Goal: Information Seeking & Learning: Learn about a topic

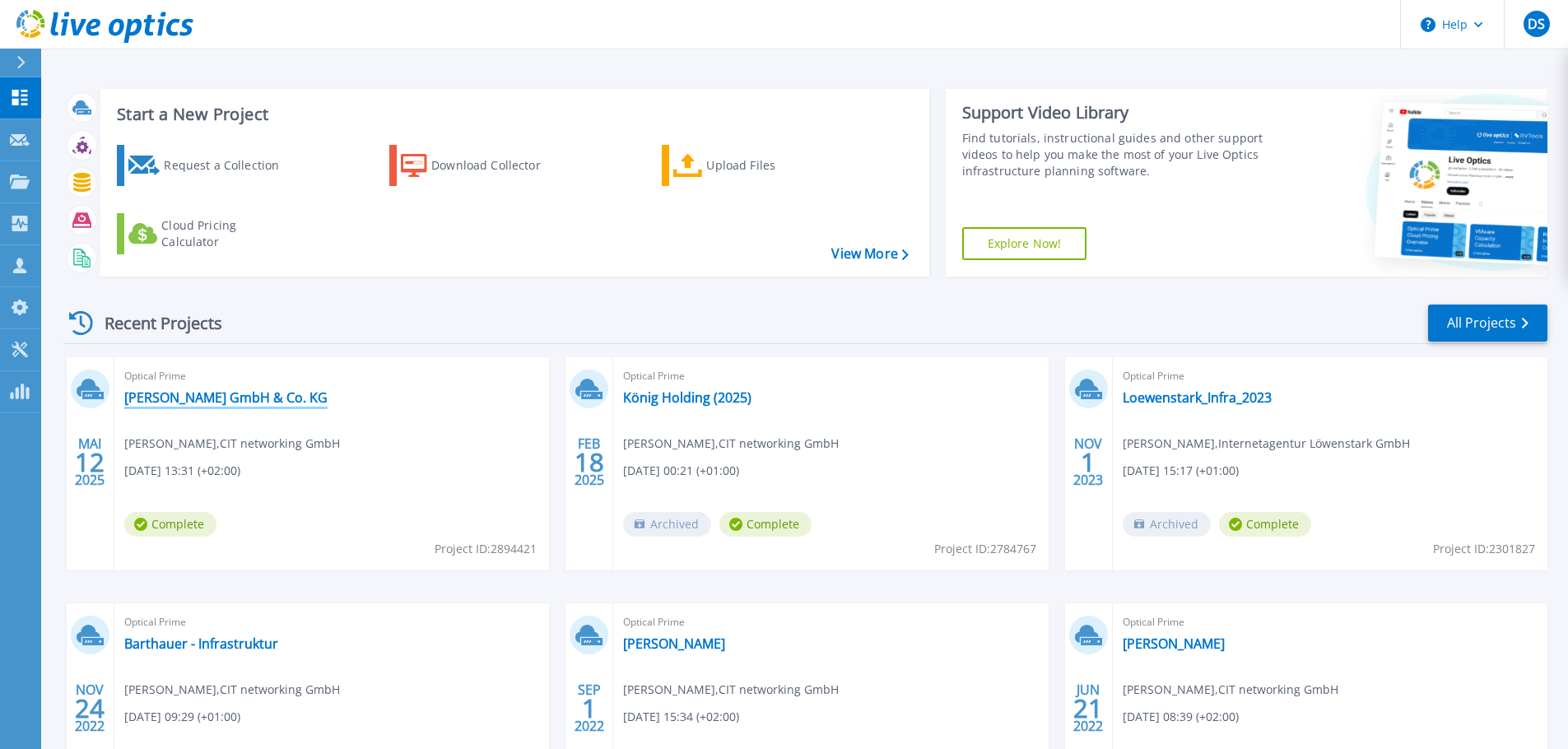
click at [295, 404] on link "[PERSON_NAME] GmbH & Co. KG" at bounding box center [226, 397] width 203 height 16
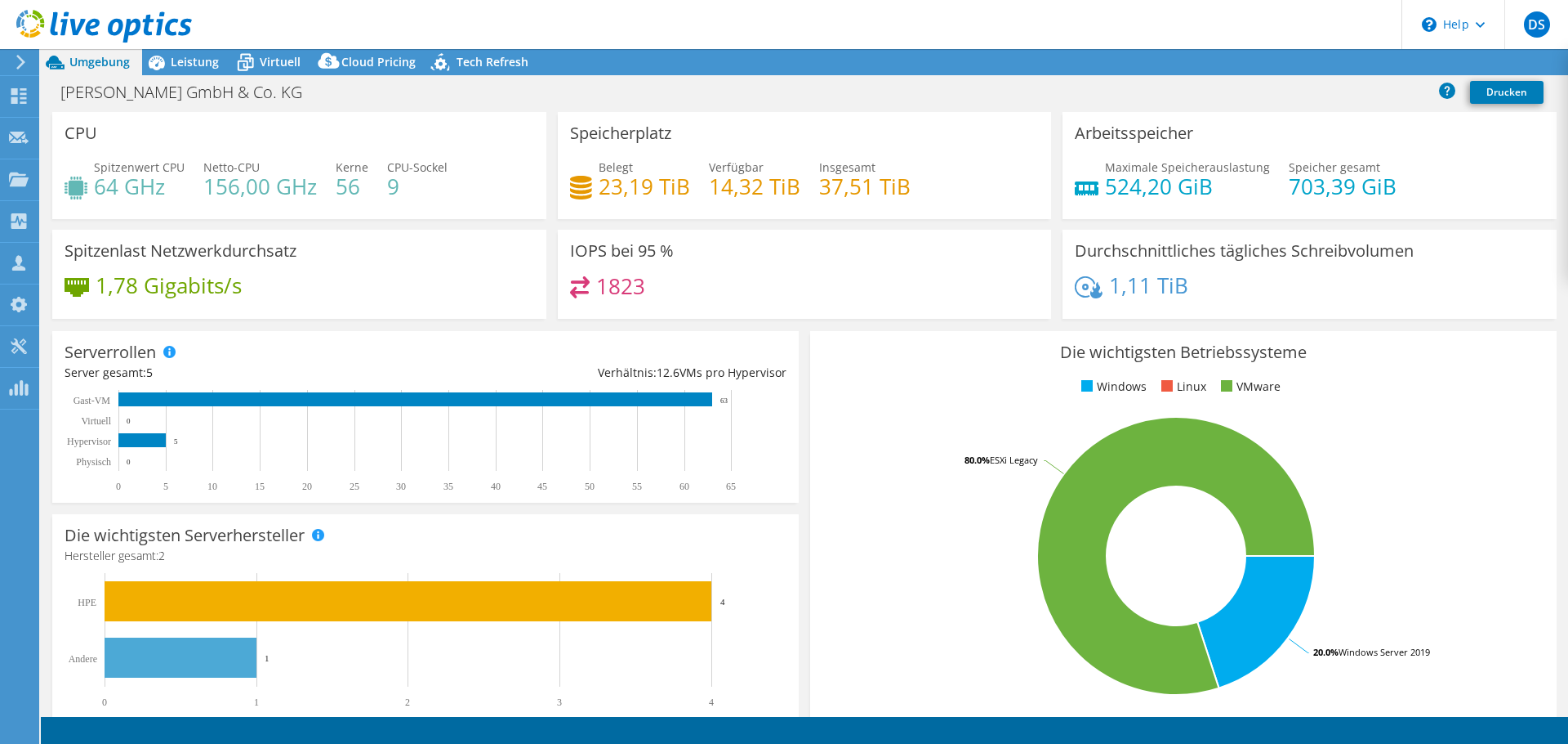
select select "EUFrankfurt"
select select "EUR"
click at [204, 60] on span "Leistung" at bounding box center [195, 61] width 48 height 15
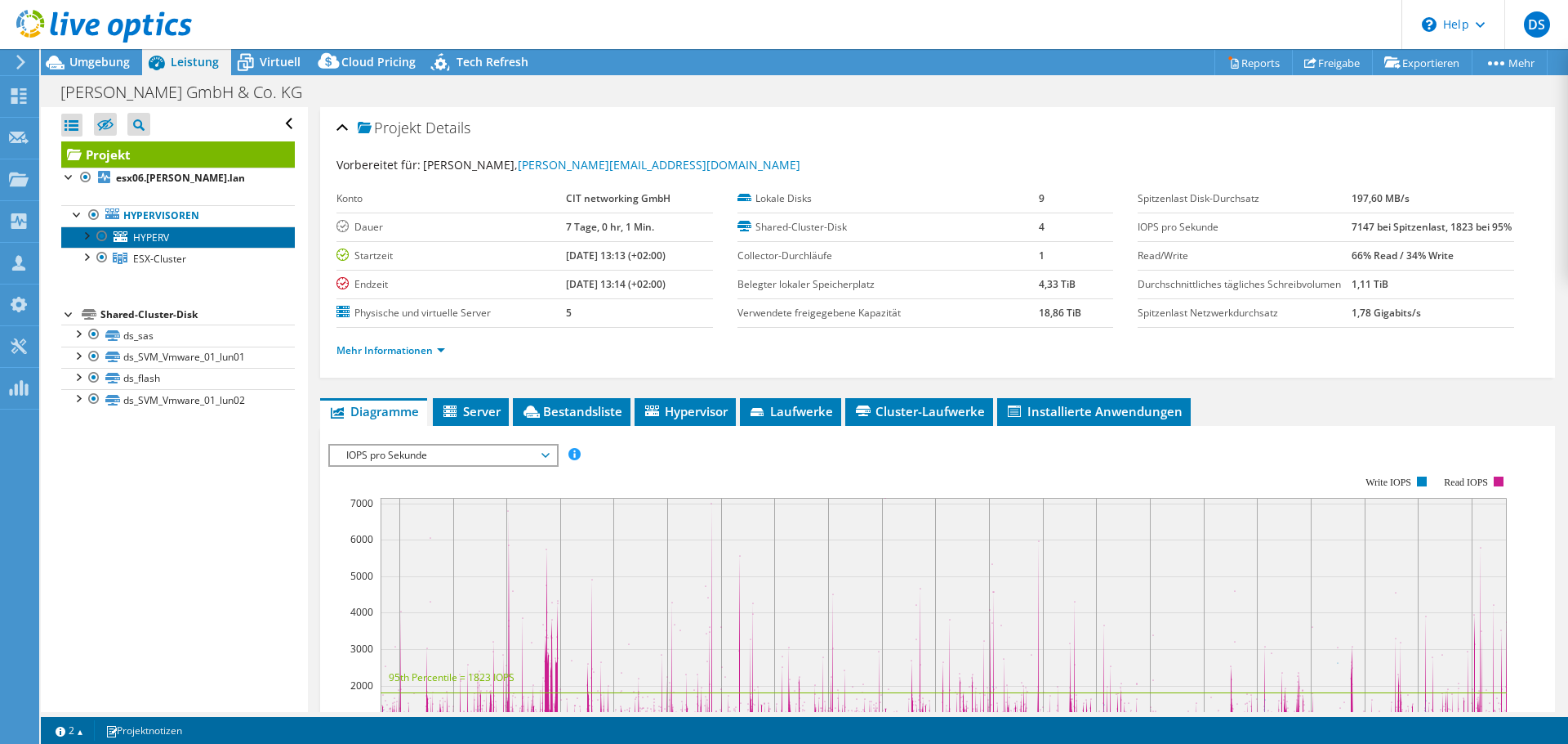
click at [178, 237] on link "HYPERV" at bounding box center [178, 237] width 233 height 21
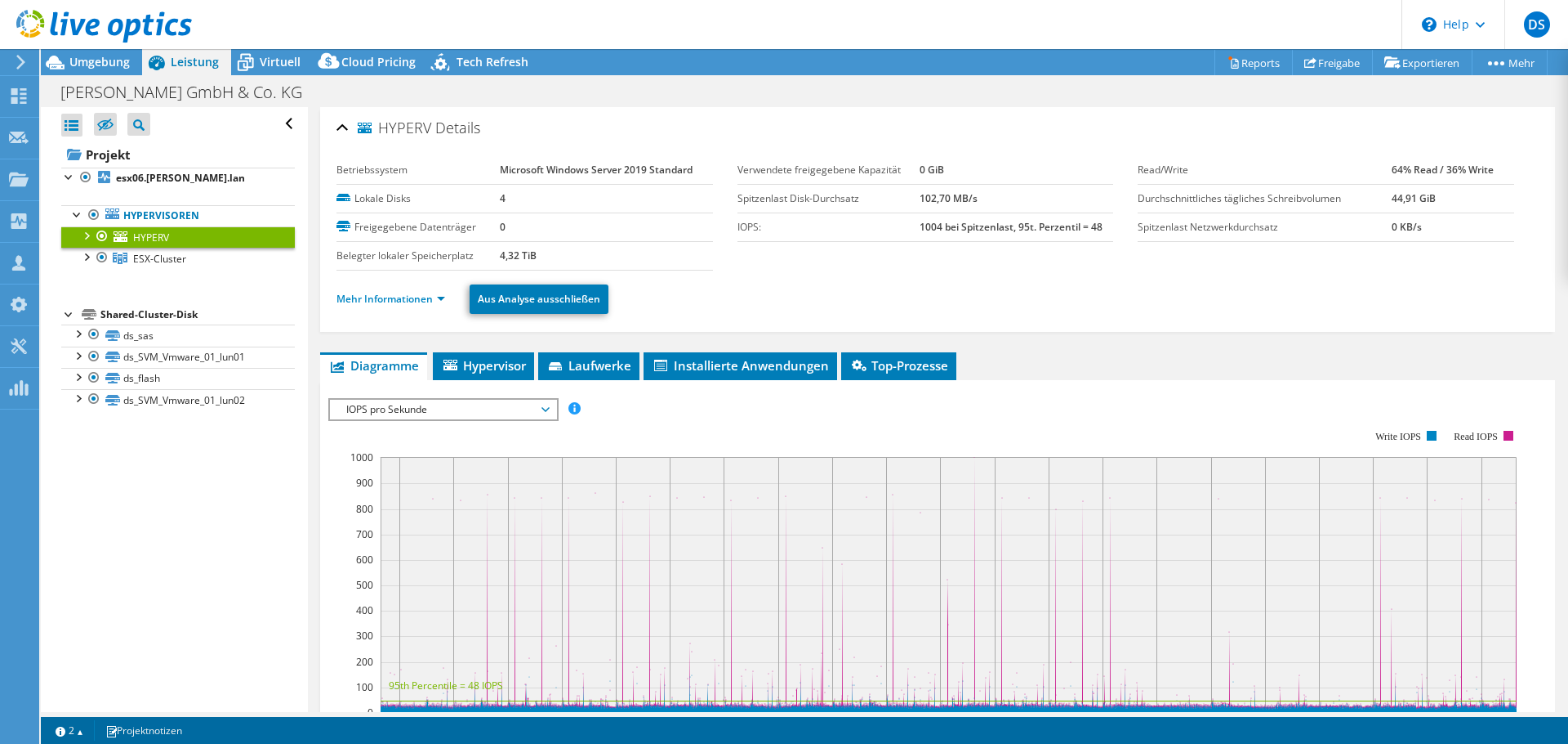
click at [85, 233] on div at bounding box center [85, 234] width 16 height 16
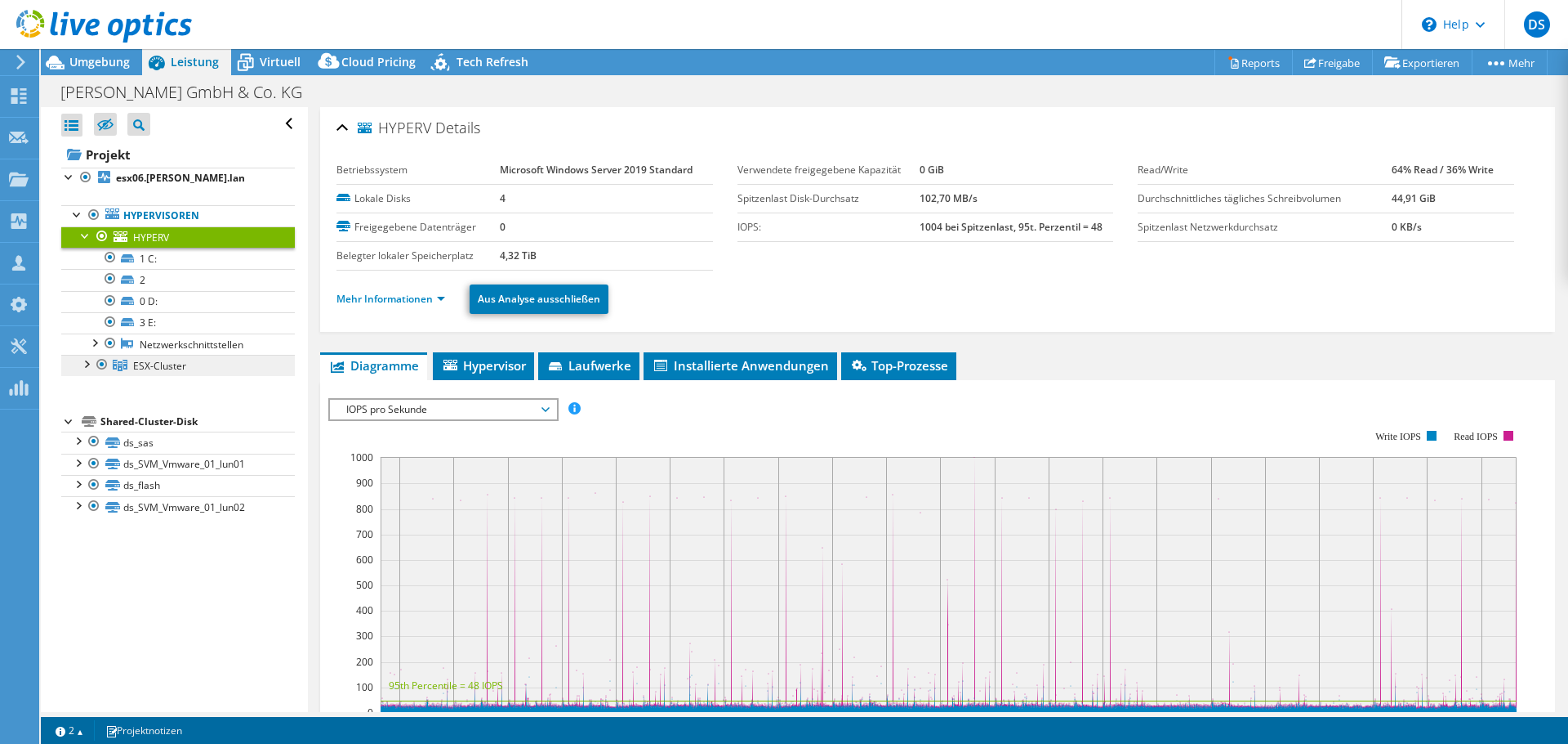
click at [182, 371] on span "ESX-Cluster" at bounding box center [159, 366] width 53 height 13
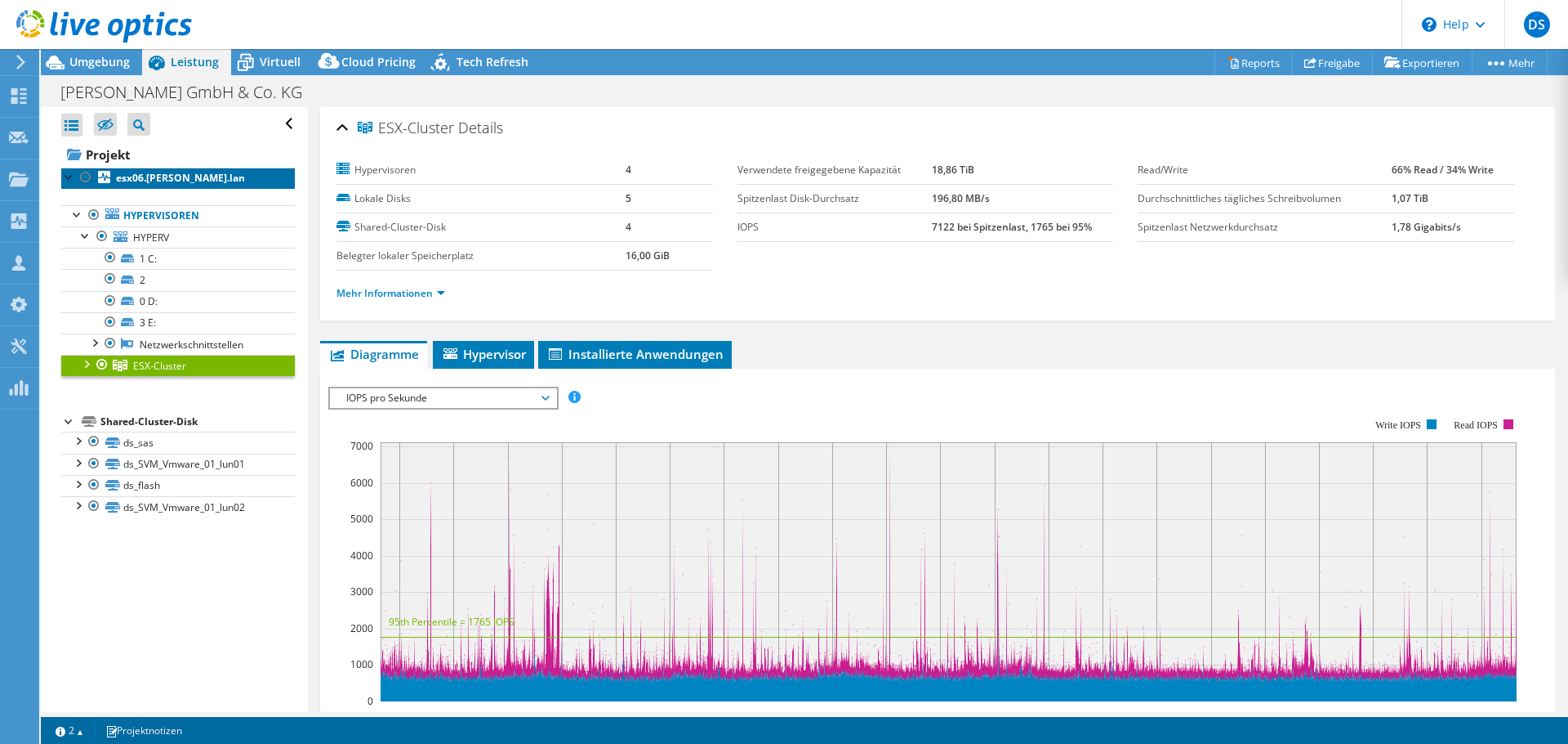
click at [144, 178] on b "esx06.oeding.lan" at bounding box center [180, 178] width 129 height 13
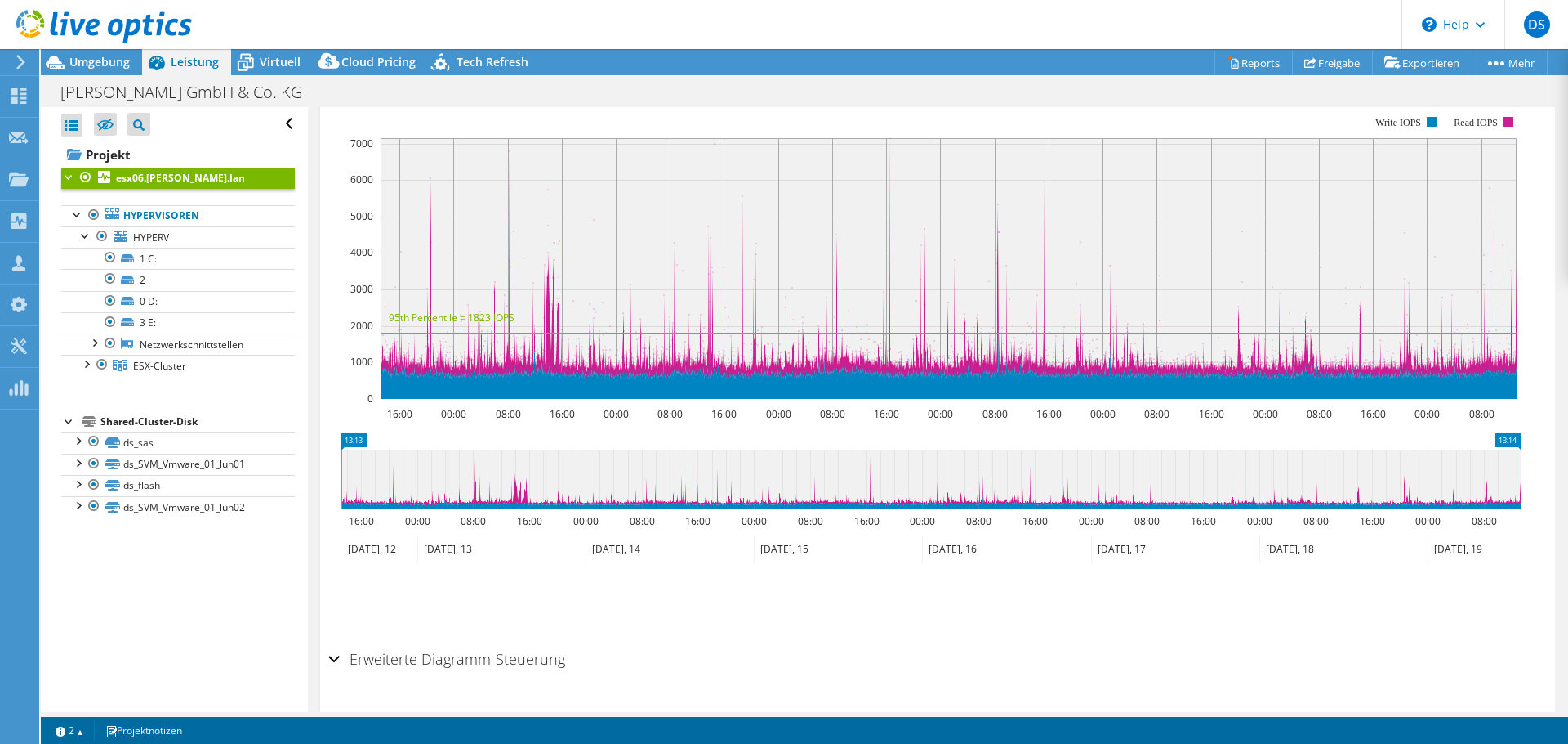
scroll to position [390, 0]
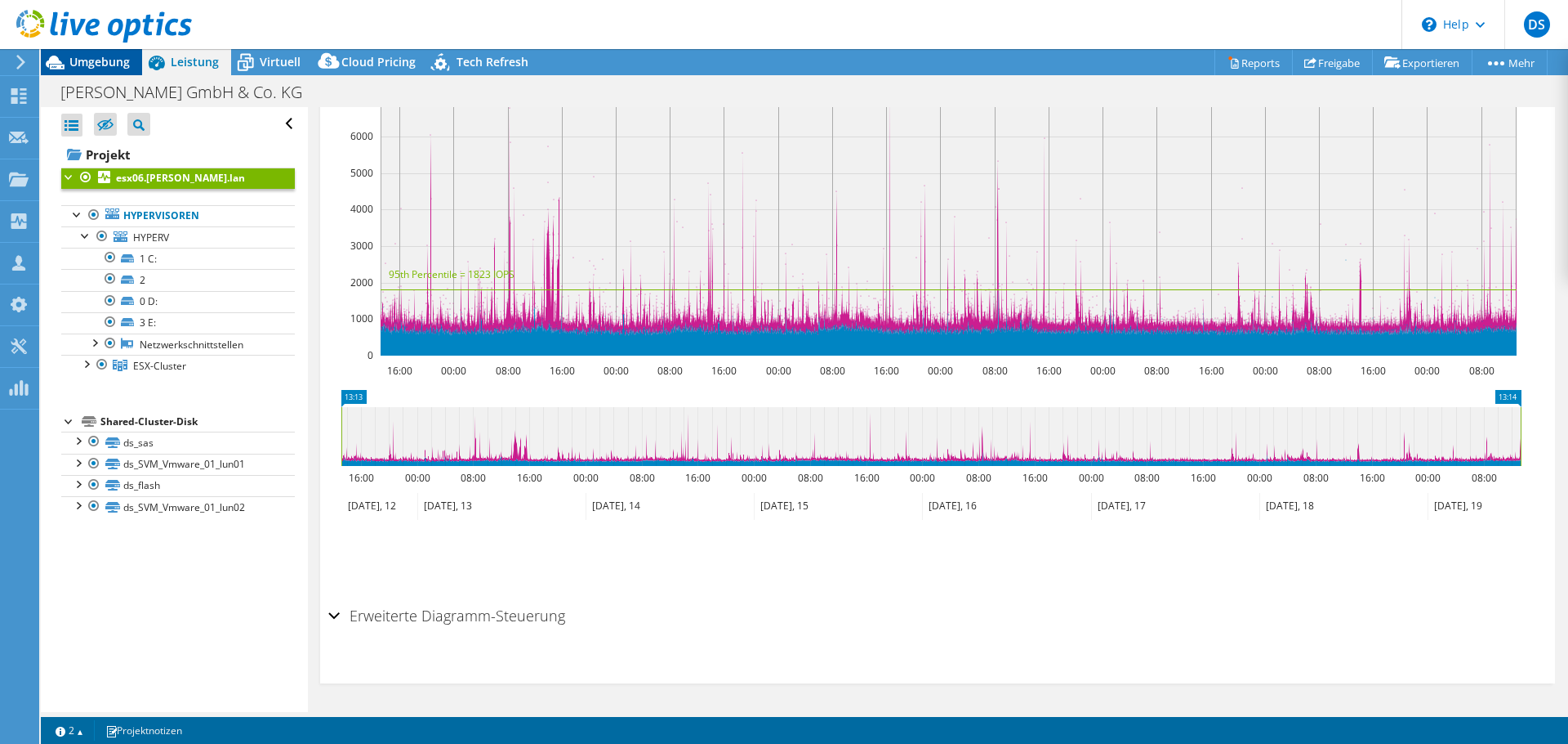
click at [120, 69] on span "Umgebung" at bounding box center [99, 61] width 60 height 15
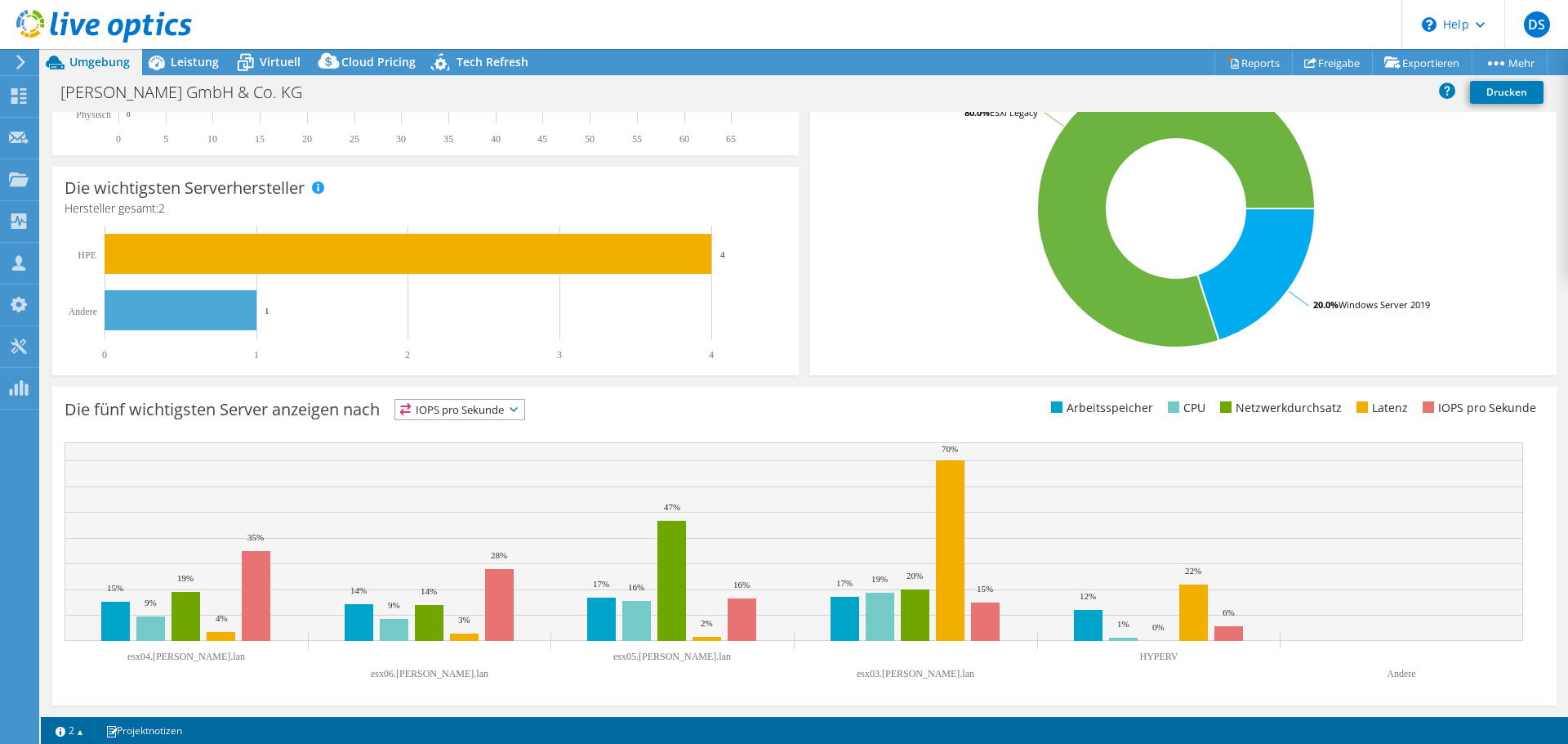
scroll to position [0, 0]
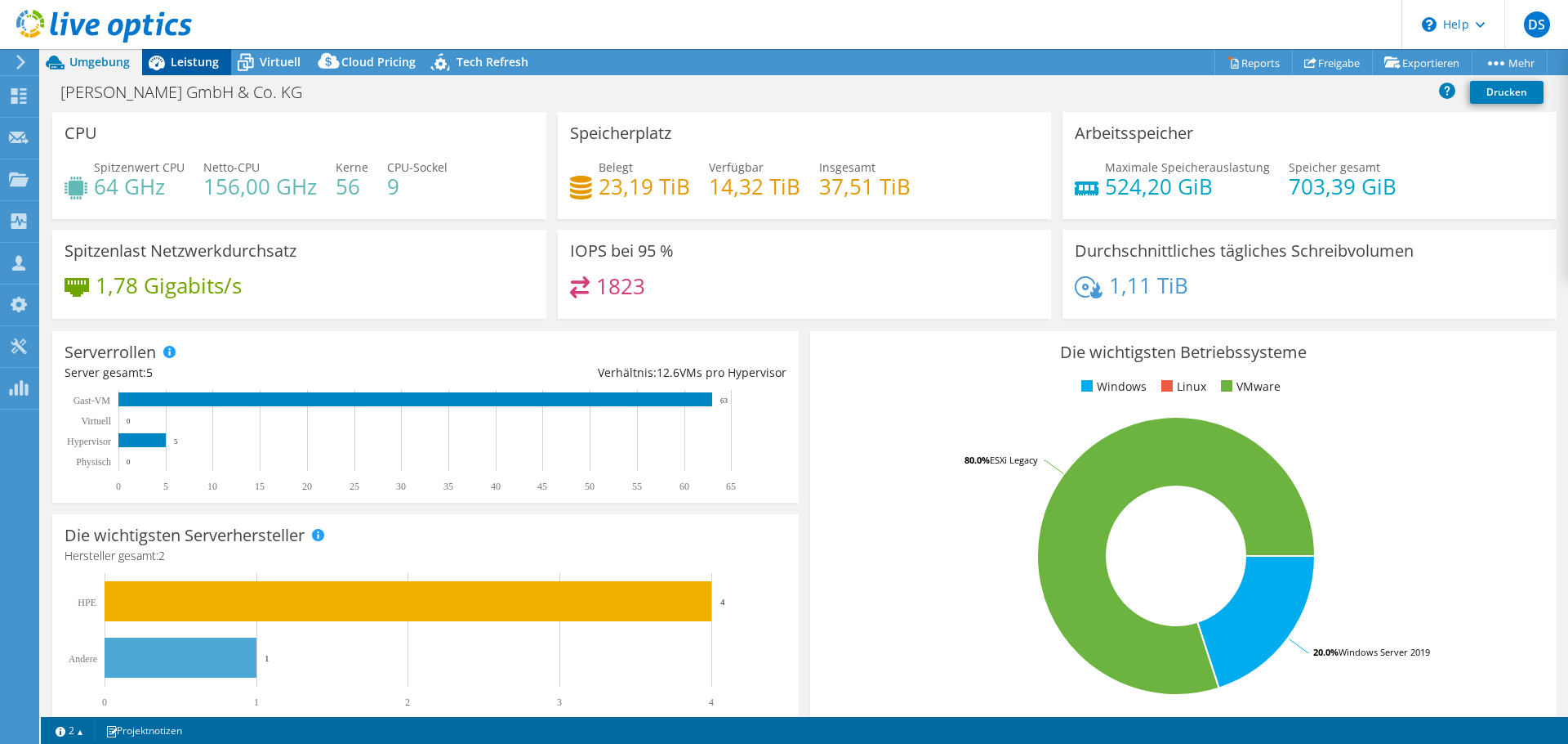
click at [176, 60] on span "Leistung" at bounding box center [195, 61] width 48 height 15
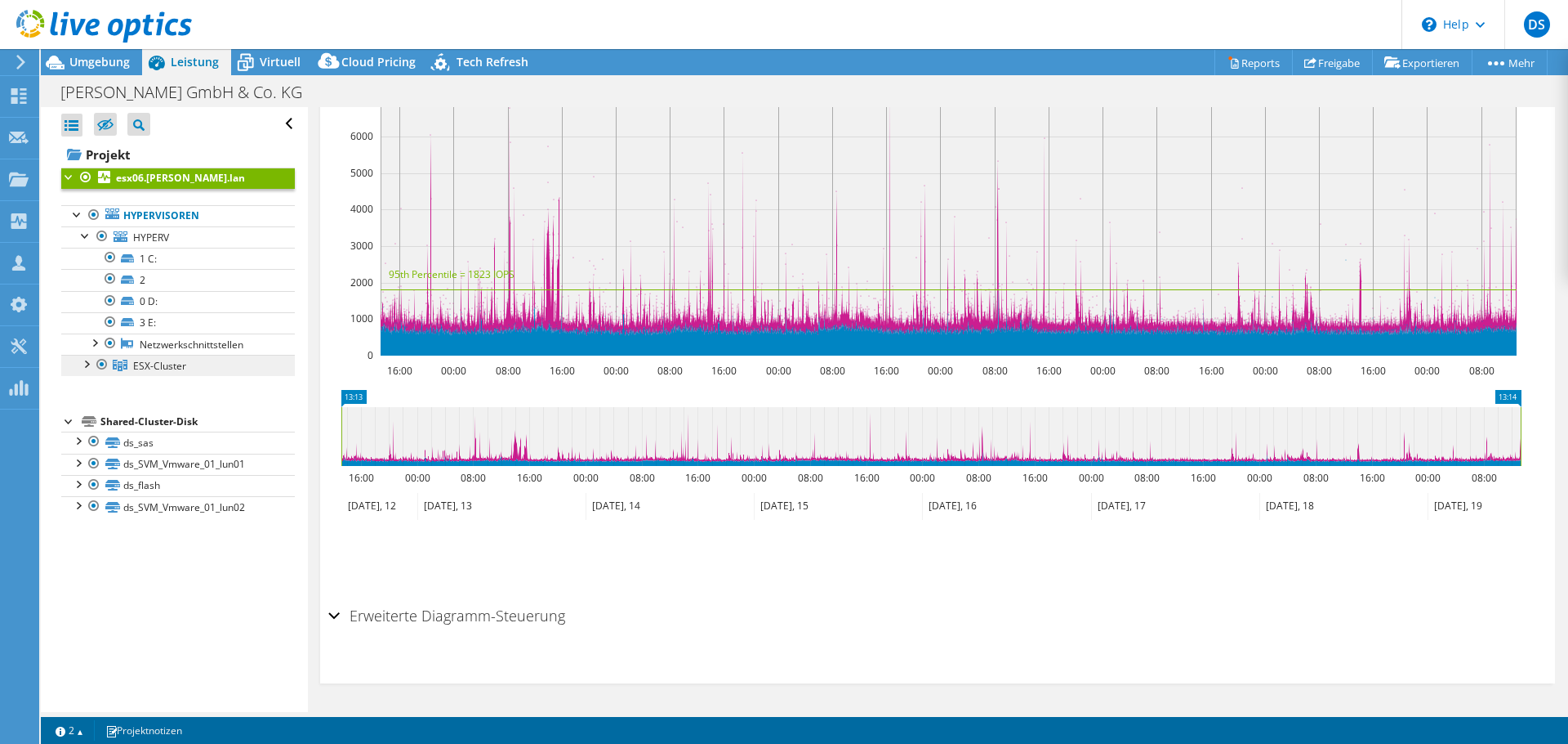
click at [186, 372] on link "ESX-Cluster" at bounding box center [178, 365] width 233 height 21
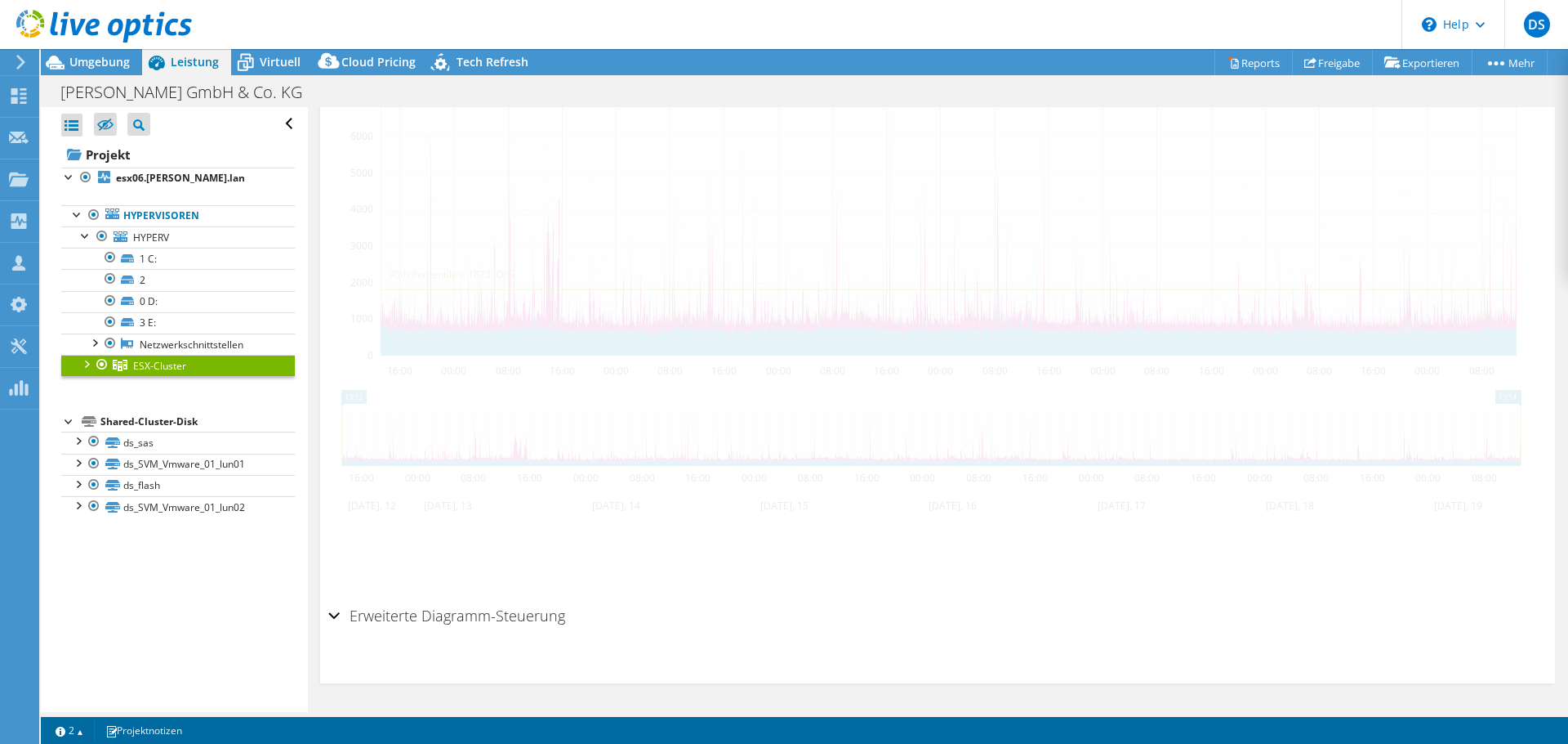
scroll to position [346, 0]
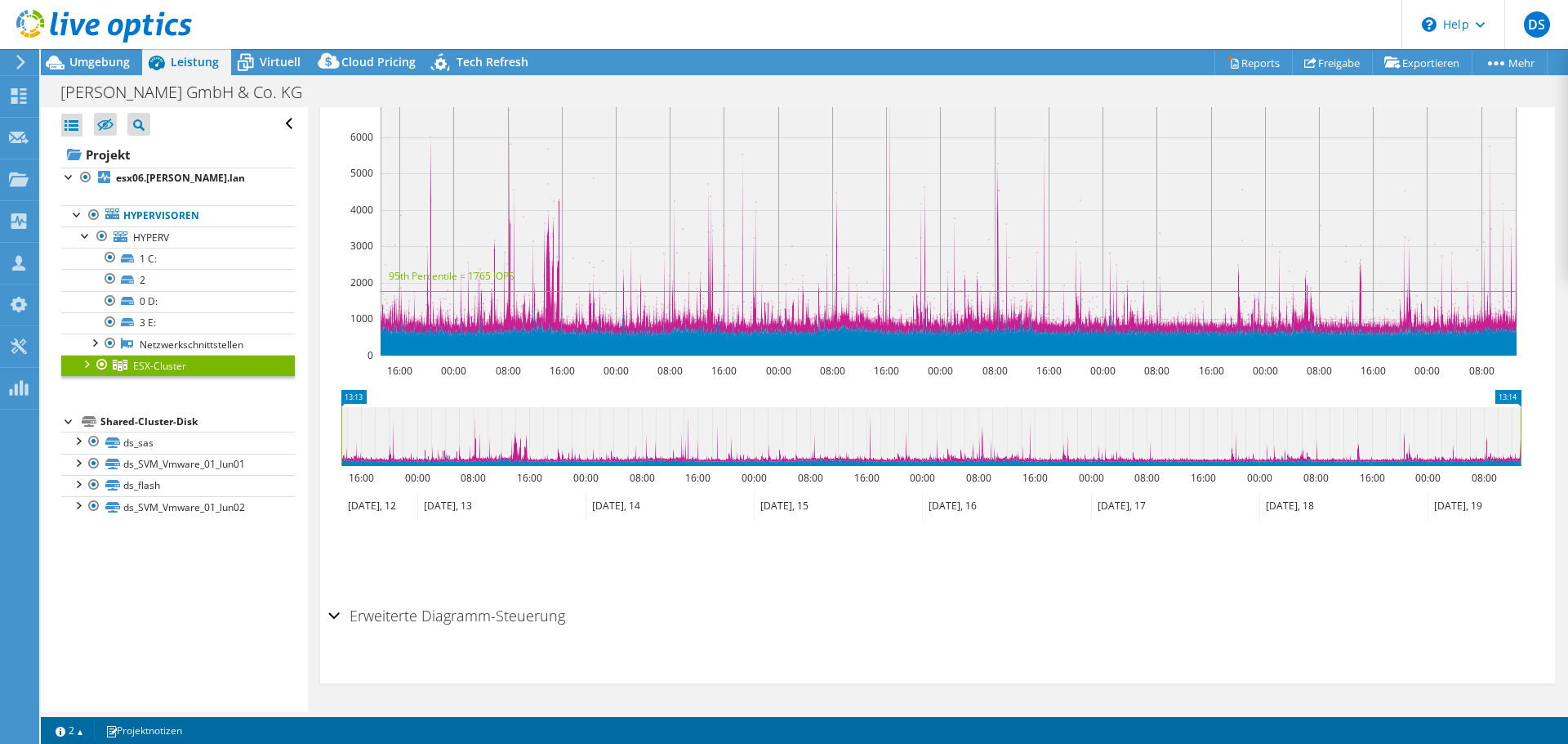
click at [84, 367] on div at bounding box center [85, 362] width 16 height 16
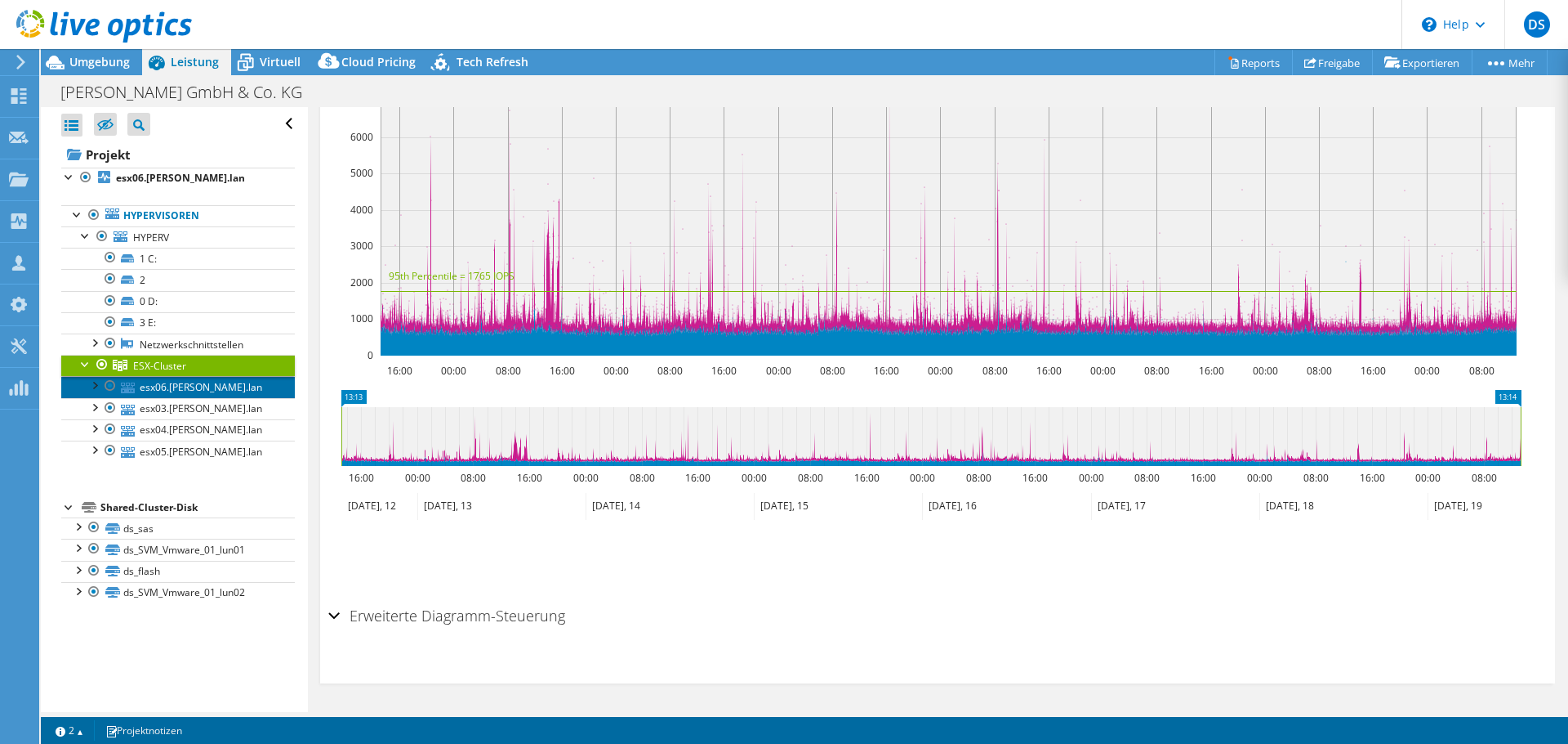
click at [173, 385] on link "esx06.oeding.lan" at bounding box center [178, 387] width 233 height 21
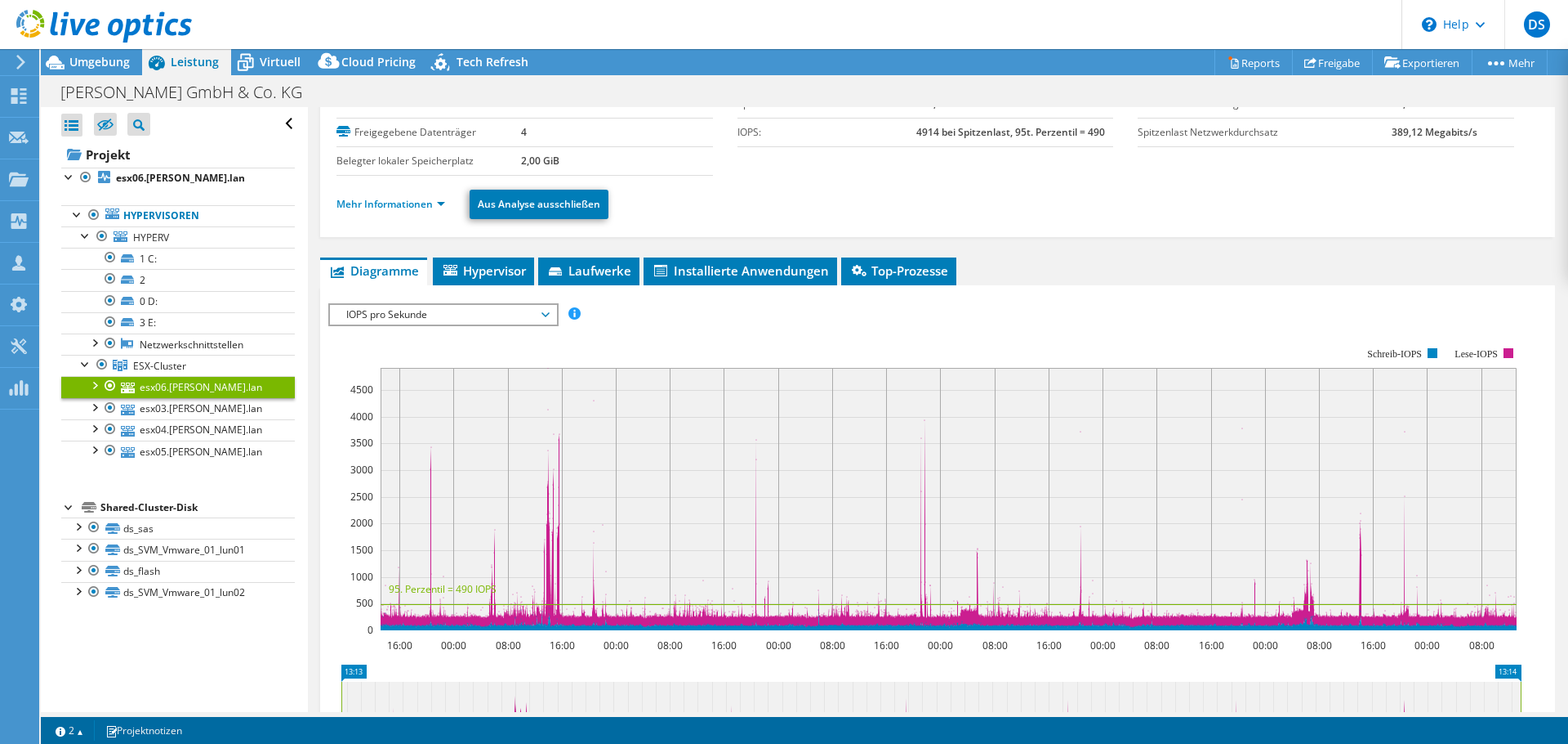
scroll to position [0, 0]
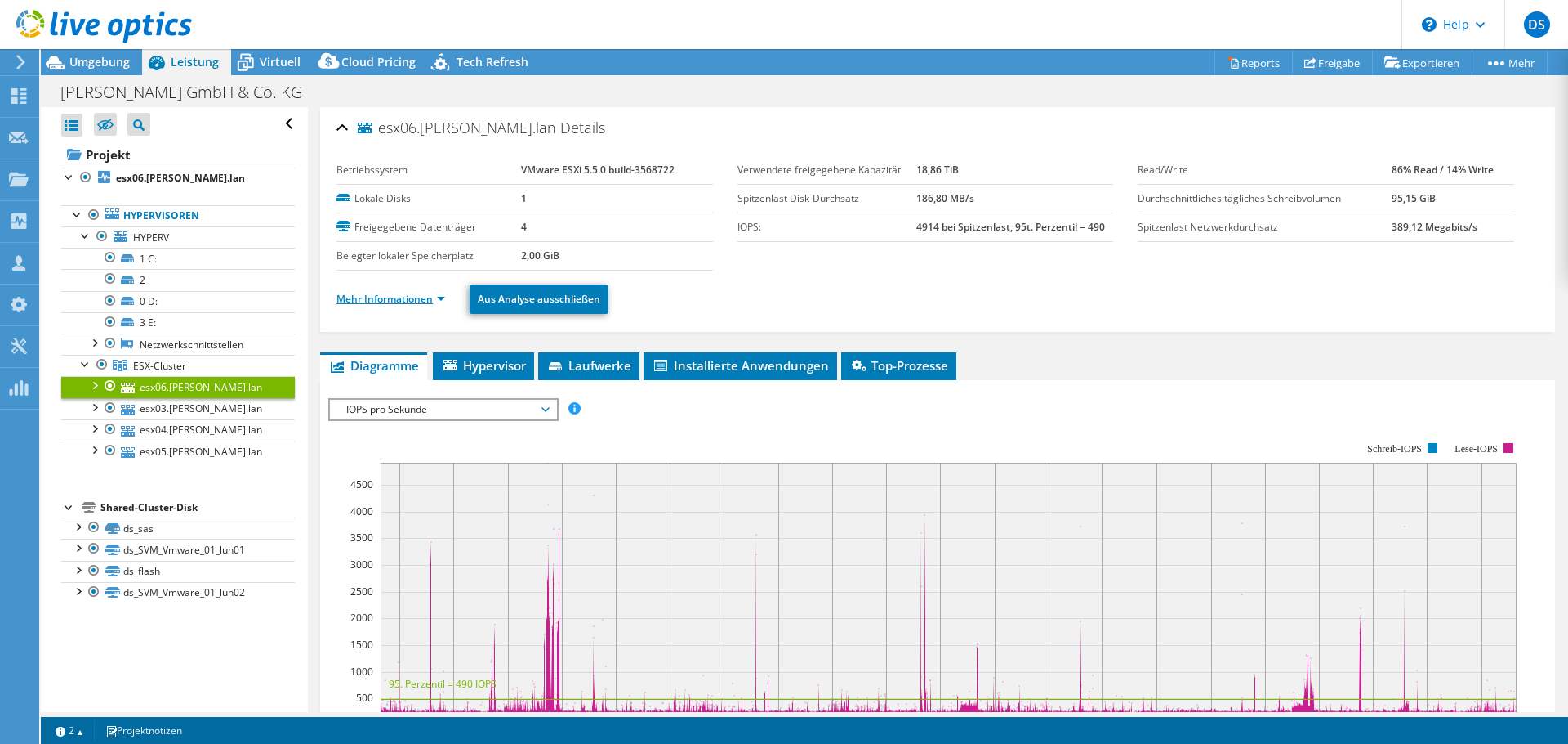
click at [367, 304] on link "Mehr Informationen" at bounding box center [391, 299] width 108 height 13
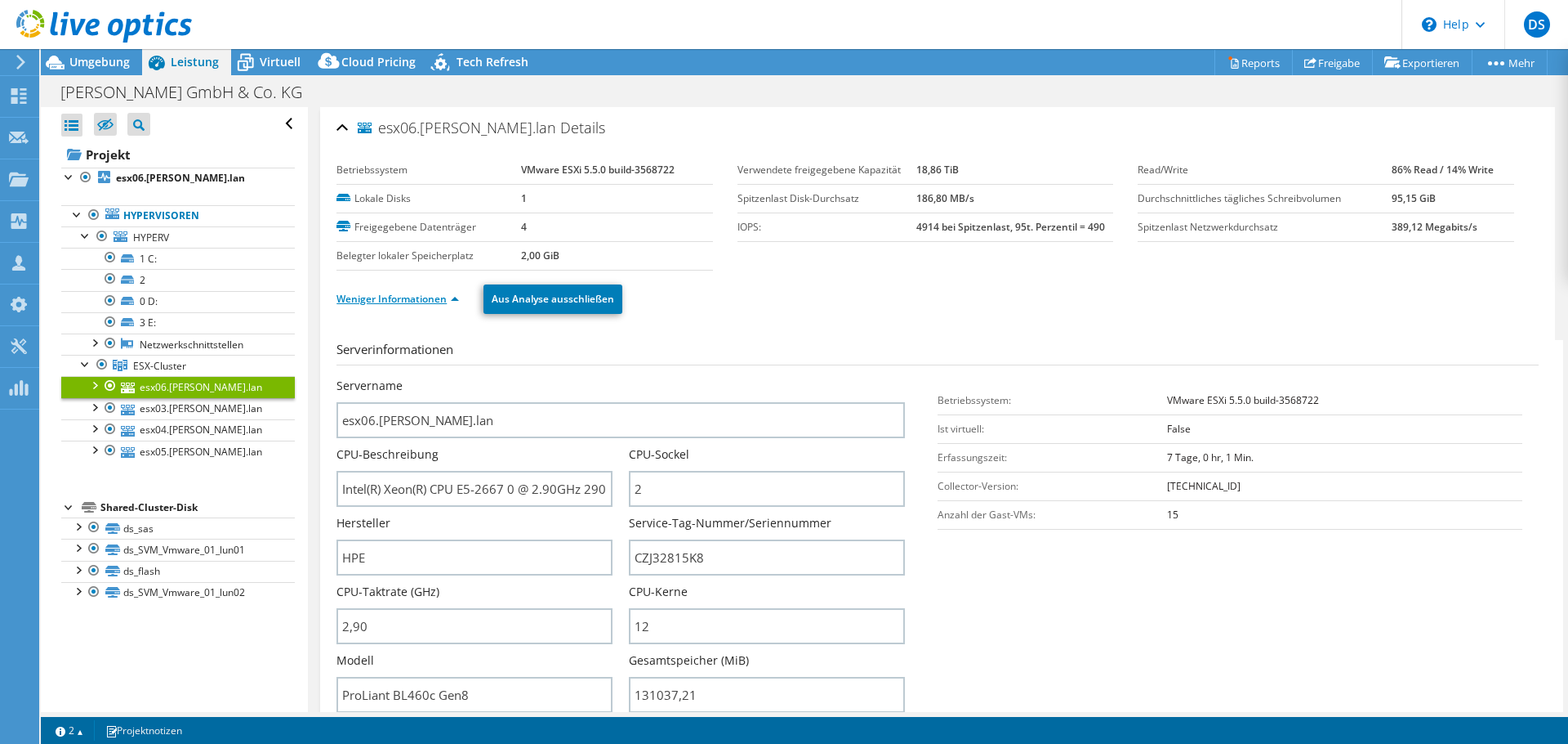
scroll to position [82, 0]
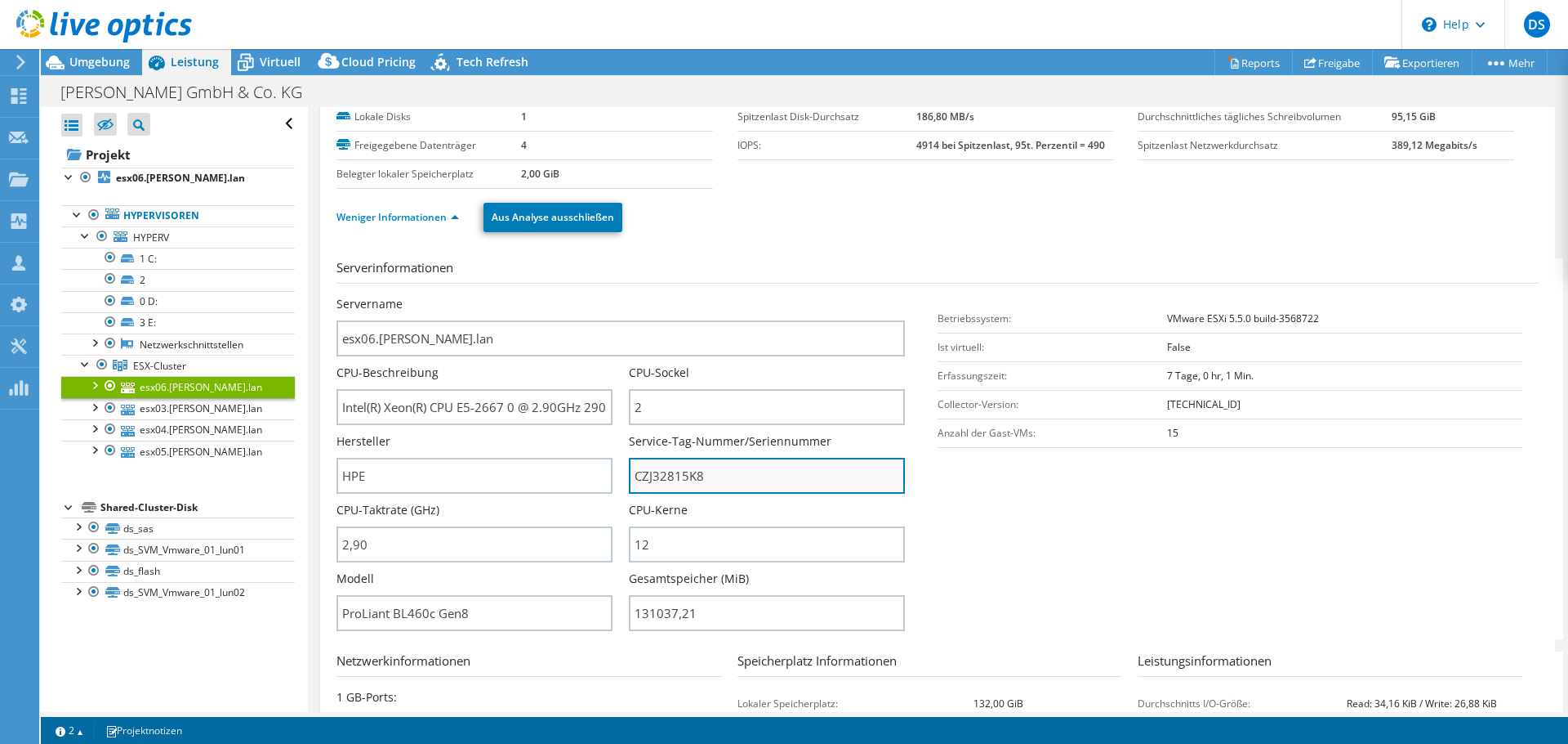
click at [642, 485] on input "CZJ32815K8" at bounding box center [767, 475] width 276 height 36
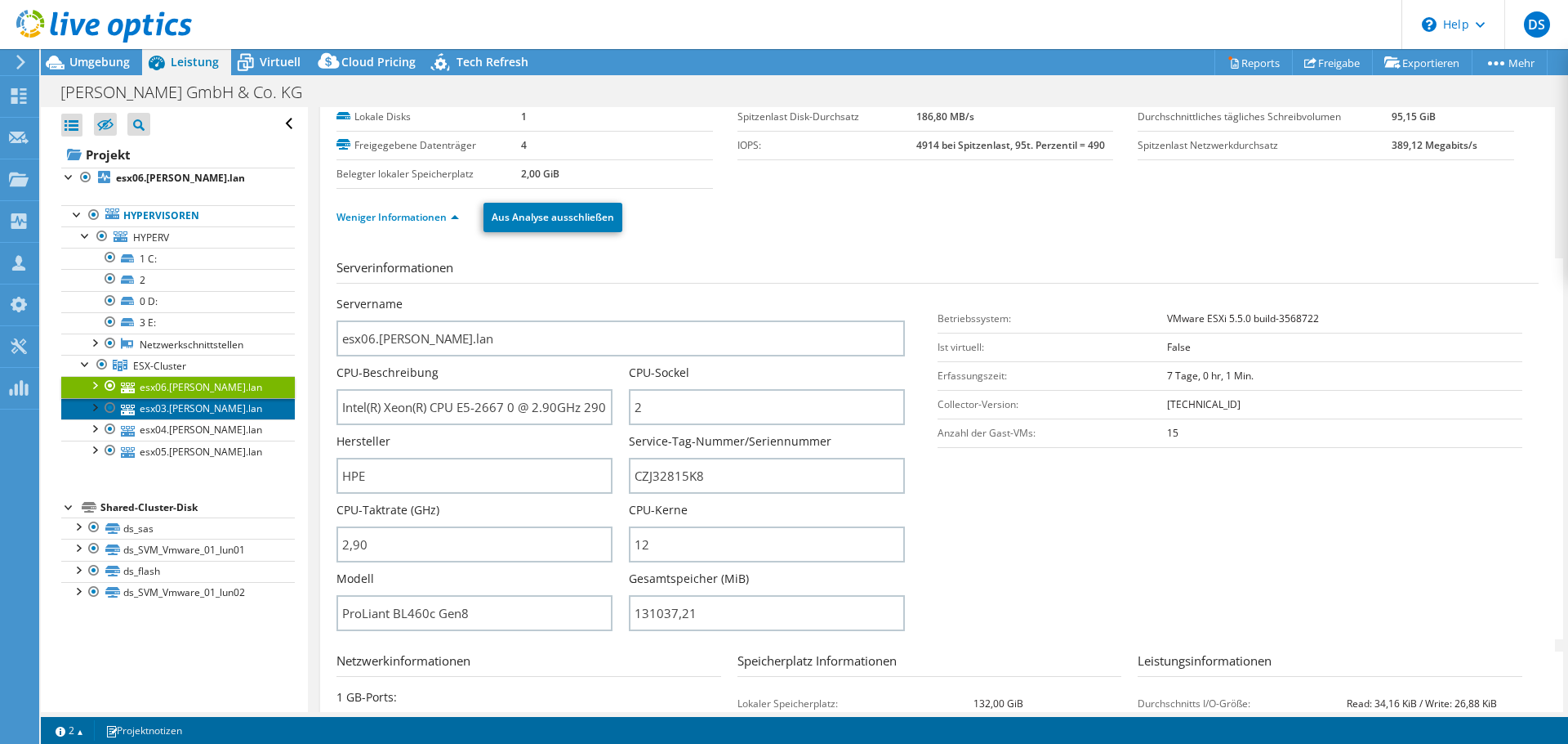
click at [209, 410] on link "esx03.oeding.lan" at bounding box center [178, 409] width 233 height 21
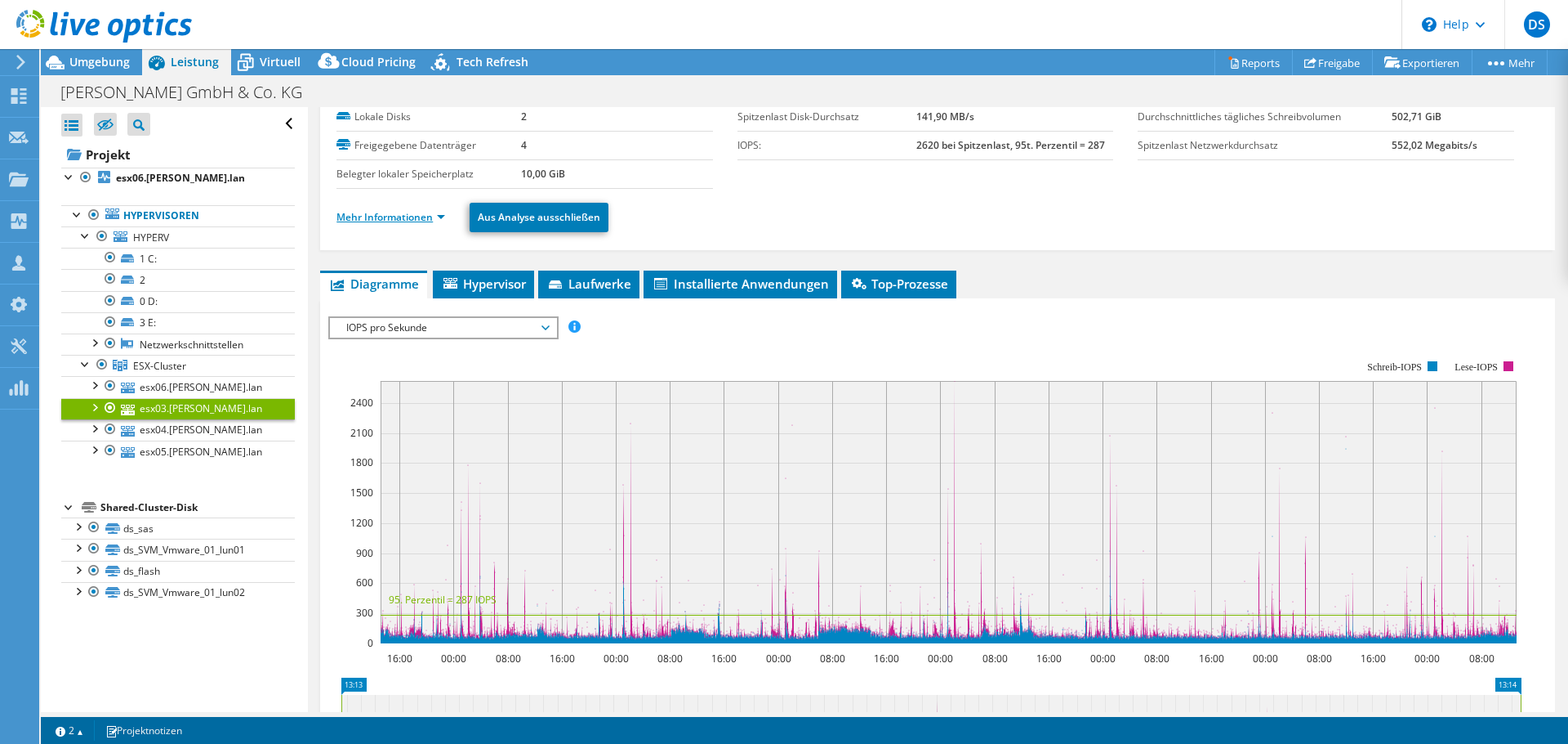
click at [393, 217] on link "Mehr Informationen" at bounding box center [391, 217] width 108 height 13
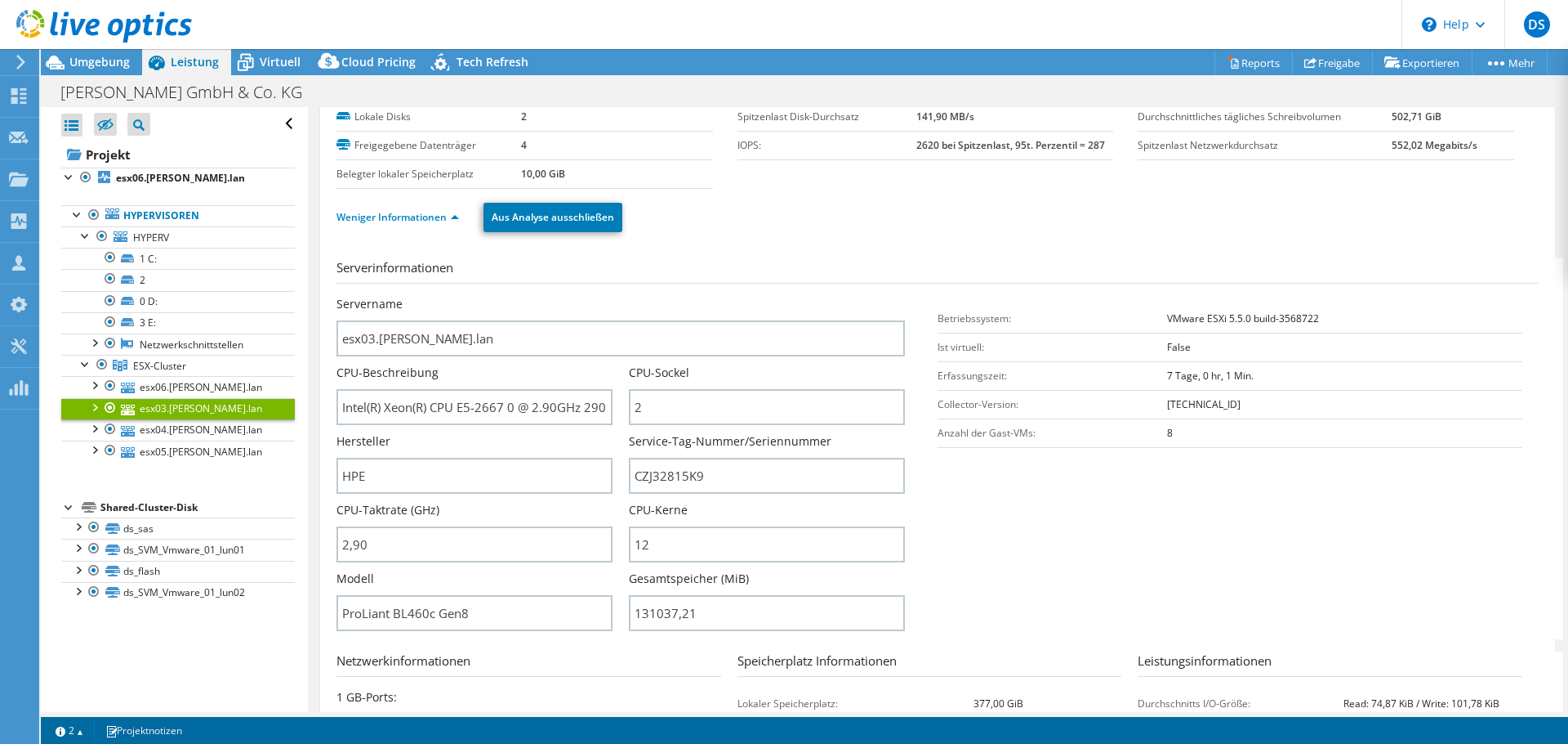
scroll to position [163, 0]
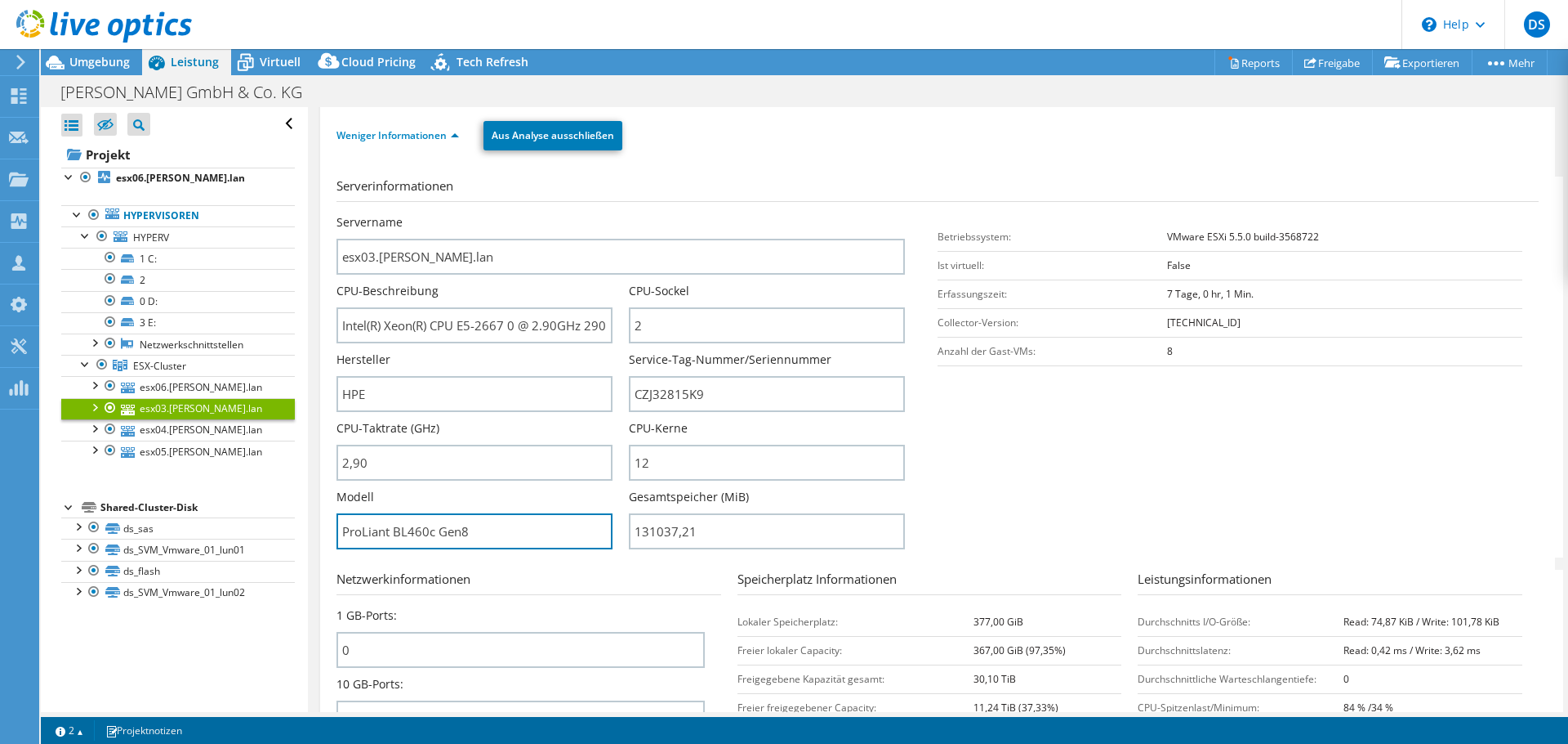
drag, startPoint x: 480, startPoint y: 539, endPoint x: 288, endPoint y: 541, distance: 192.0
click at [288, 541] on div "Alle öffnen Alle schließen Ausgeschlossene Knoten verbergen Projektbaumfilter" at bounding box center [805, 410] width 1528 height 605
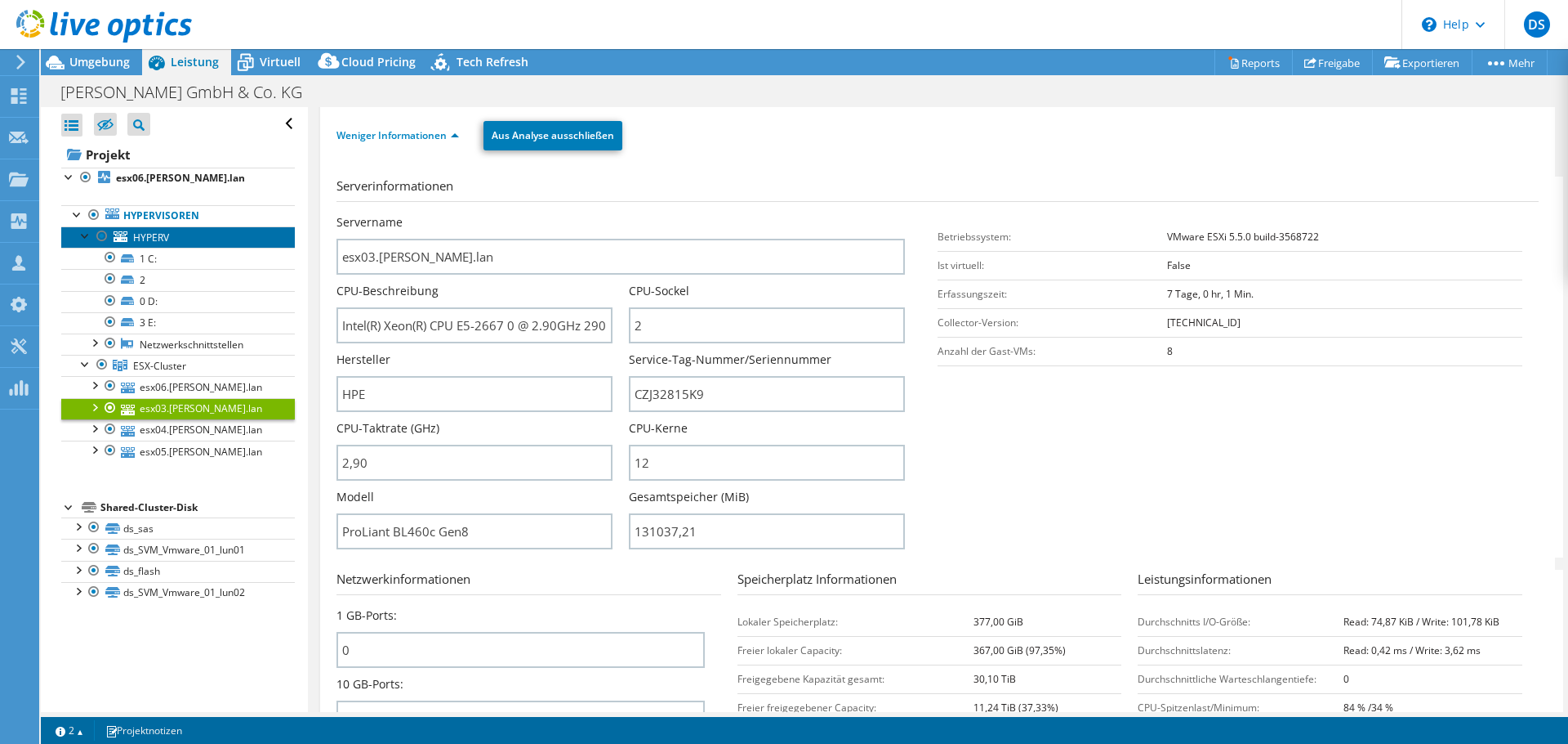
click at [161, 230] on span "HYPERV" at bounding box center [151, 237] width 36 height 13
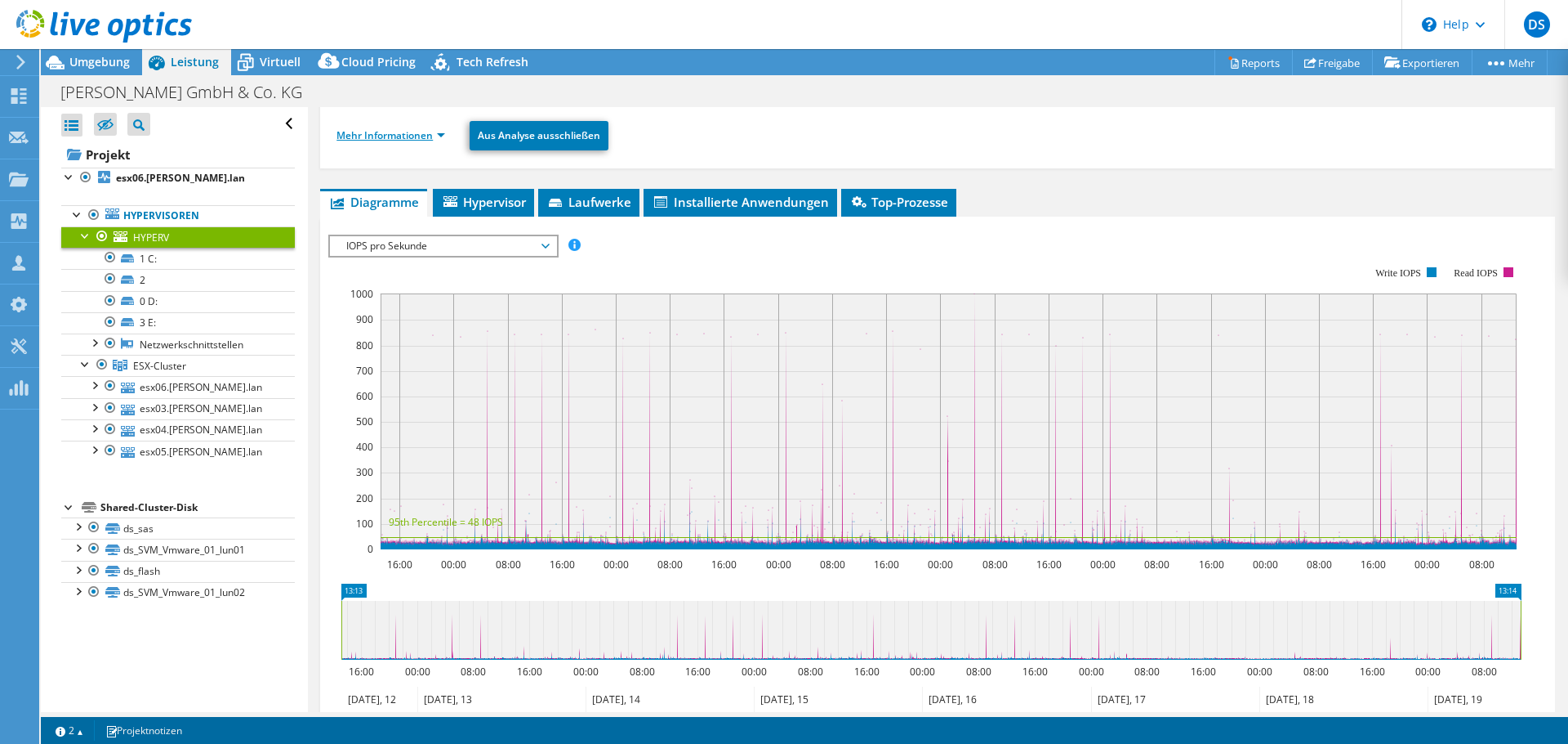
click at [426, 133] on link "Mehr Informationen" at bounding box center [391, 135] width 108 height 13
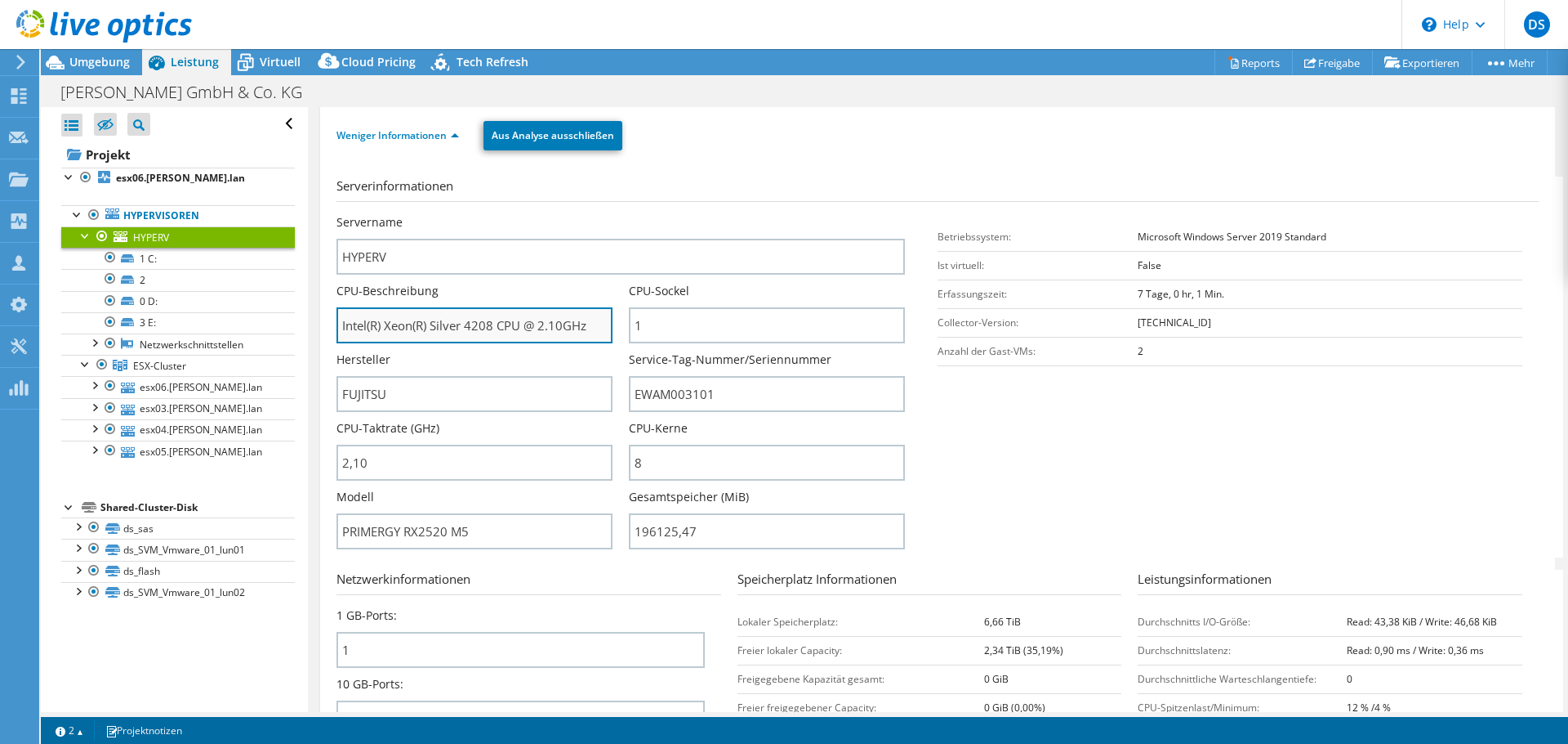
click at [482, 321] on input "Intel(R) Xeon(R) Silver 4208 CPU @ 2.10GHz" at bounding box center [475, 324] width 276 height 36
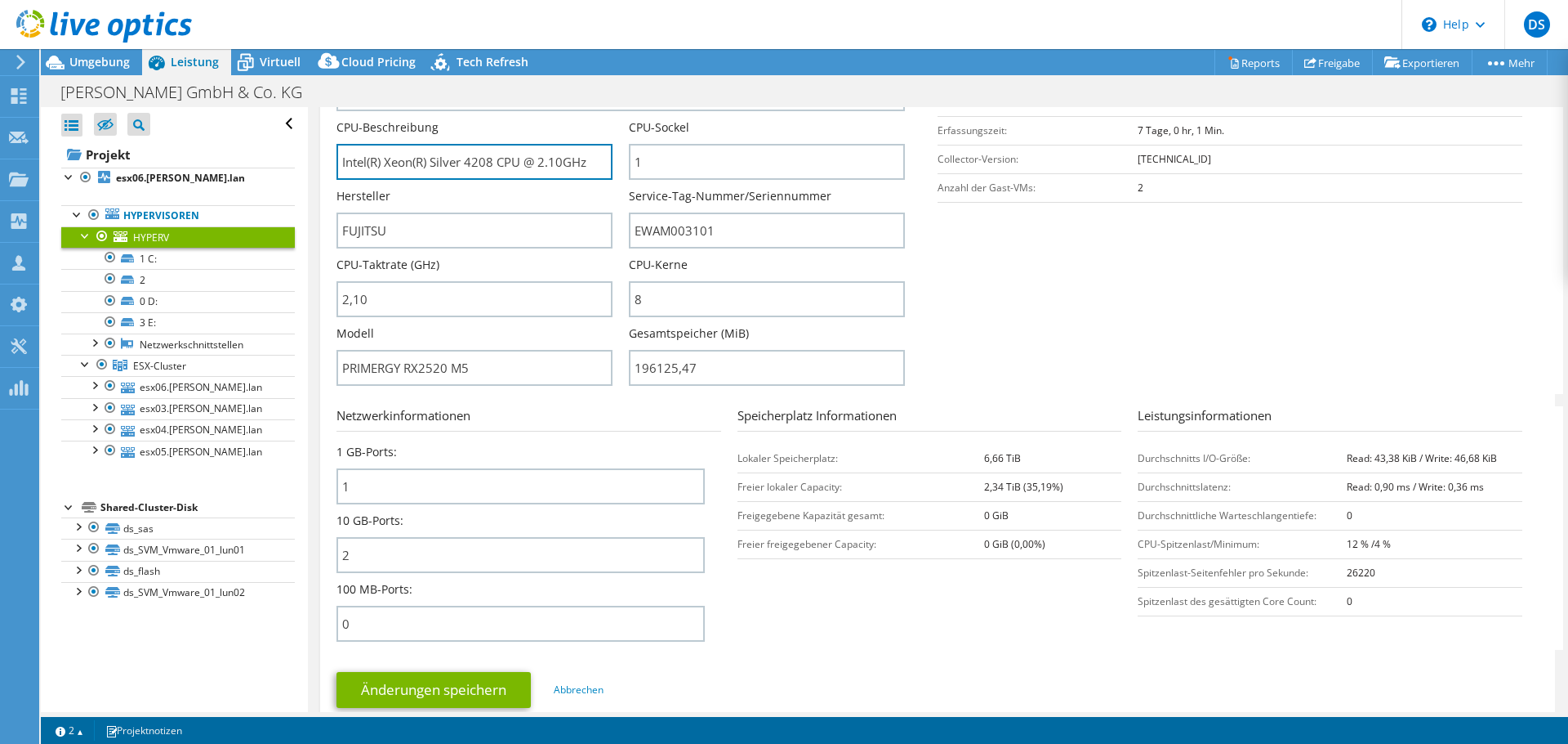
scroll to position [0, 0]
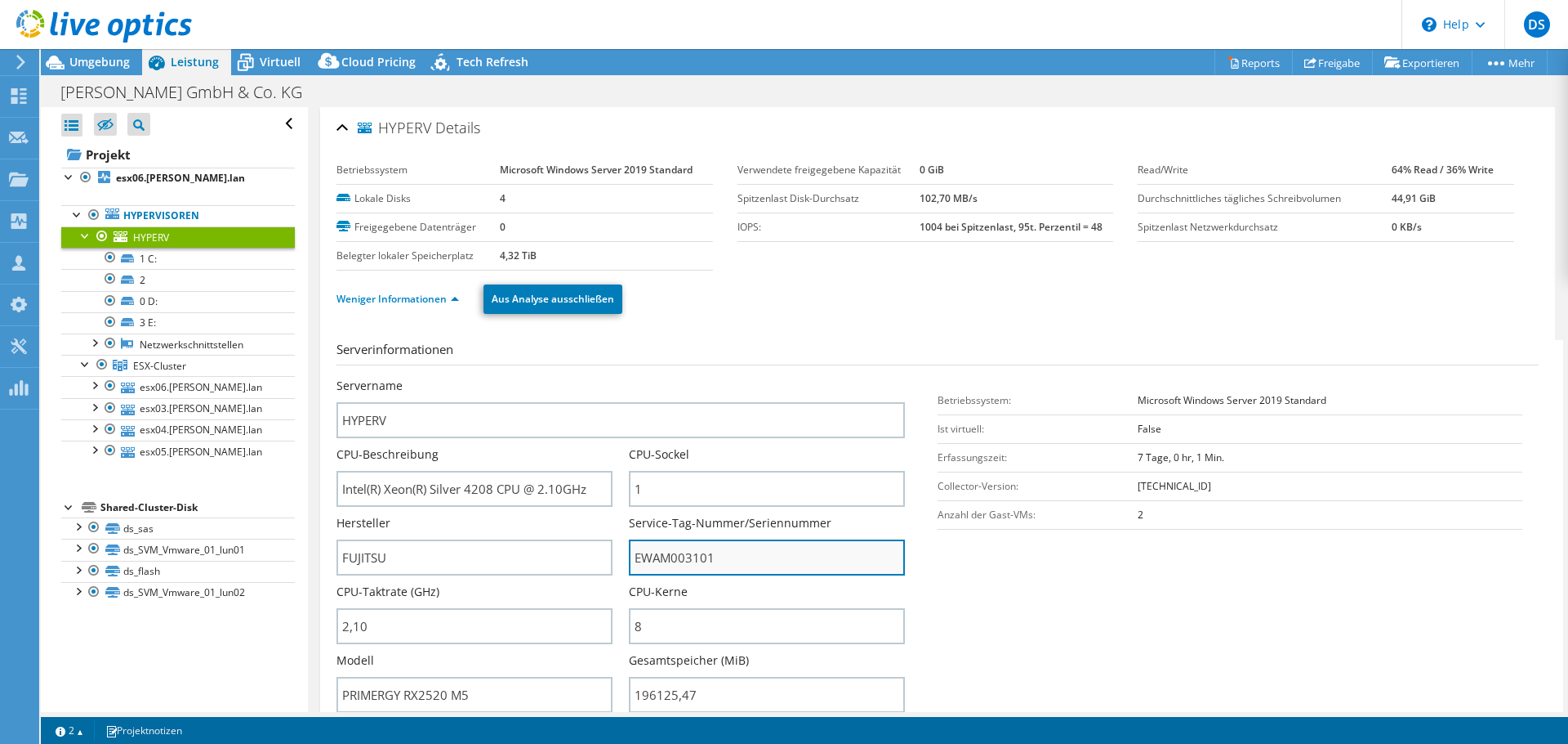
click at [679, 563] on input "EWAM003101" at bounding box center [767, 557] width 276 height 36
click at [1071, 577] on section "Serverinformationen Servername HYPERV CPU-Beschreibung Intel(R) Xeon(R) Silver …" at bounding box center [942, 530] width 1211 height 381
click at [118, 363] on icon at bounding box center [119, 366] width 14 height 12
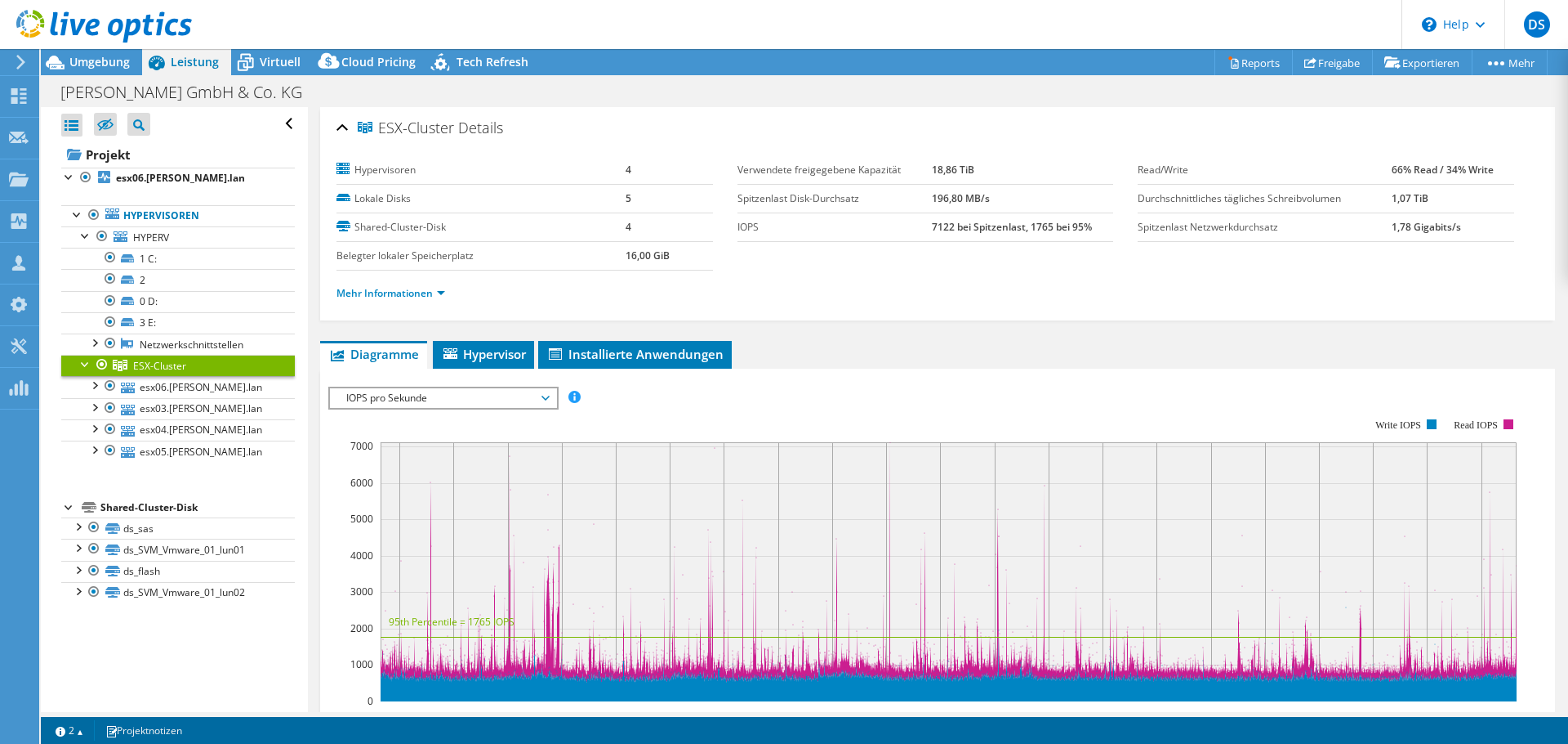
click at [425, 304] on div "Mehr Informationen" at bounding box center [938, 294] width 1202 height 46
click at [419, 292] on link "Mehr Informationen" at bounding box center [391, 293] width 108 height 13
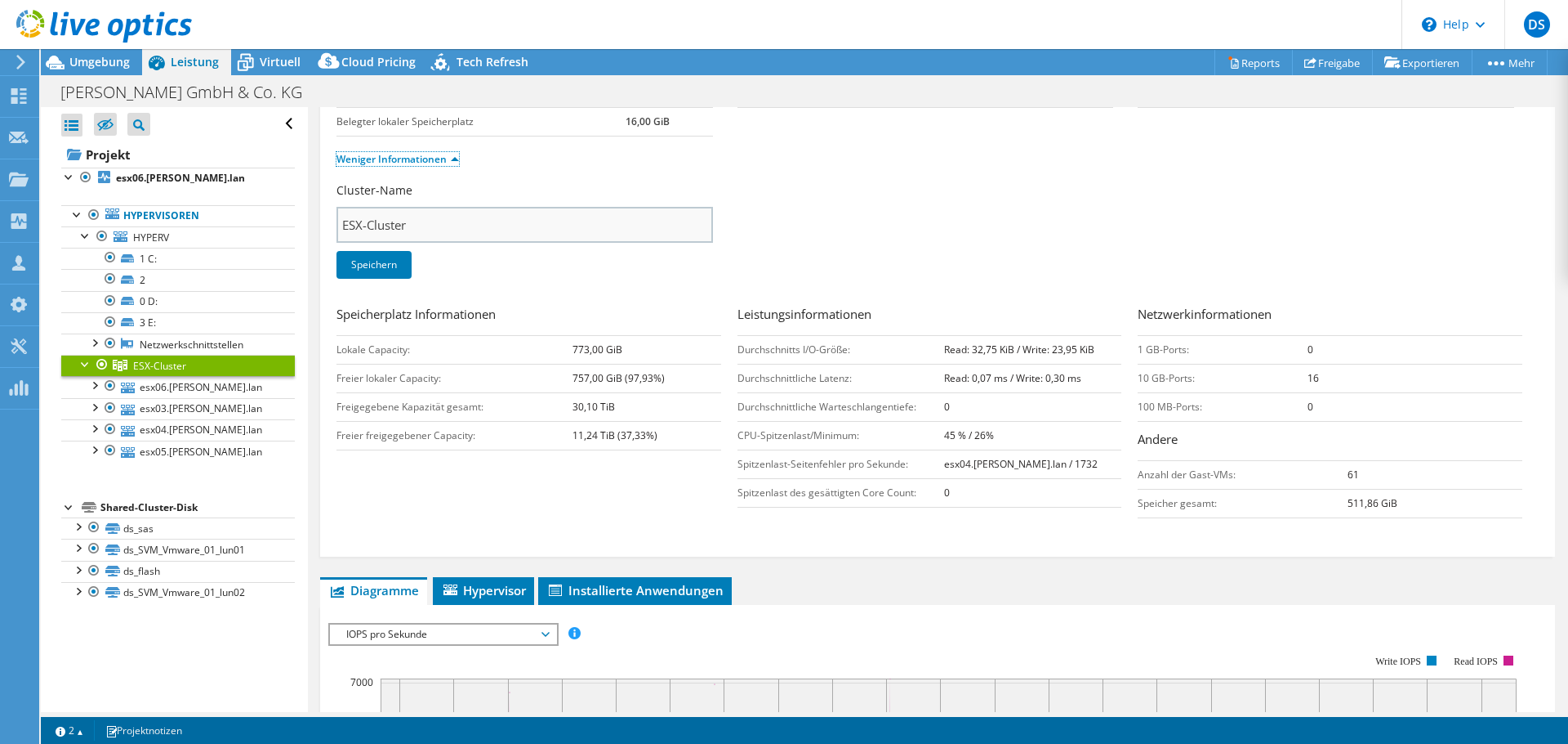
scroll to position [245, 0]
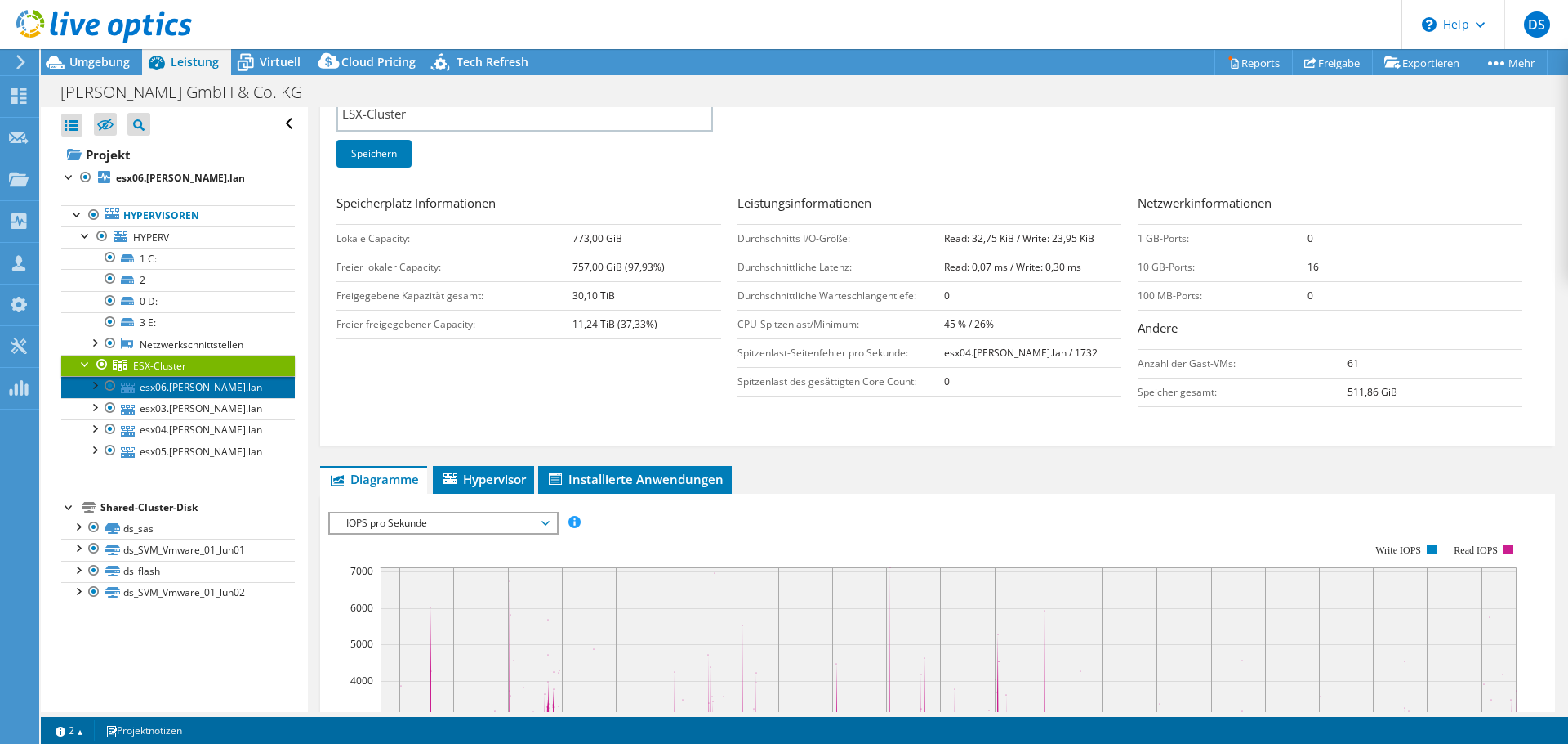
click at [157, 389] on link "esx06.oeding.lan" at bounding box center [178, 387] width 233 height 21
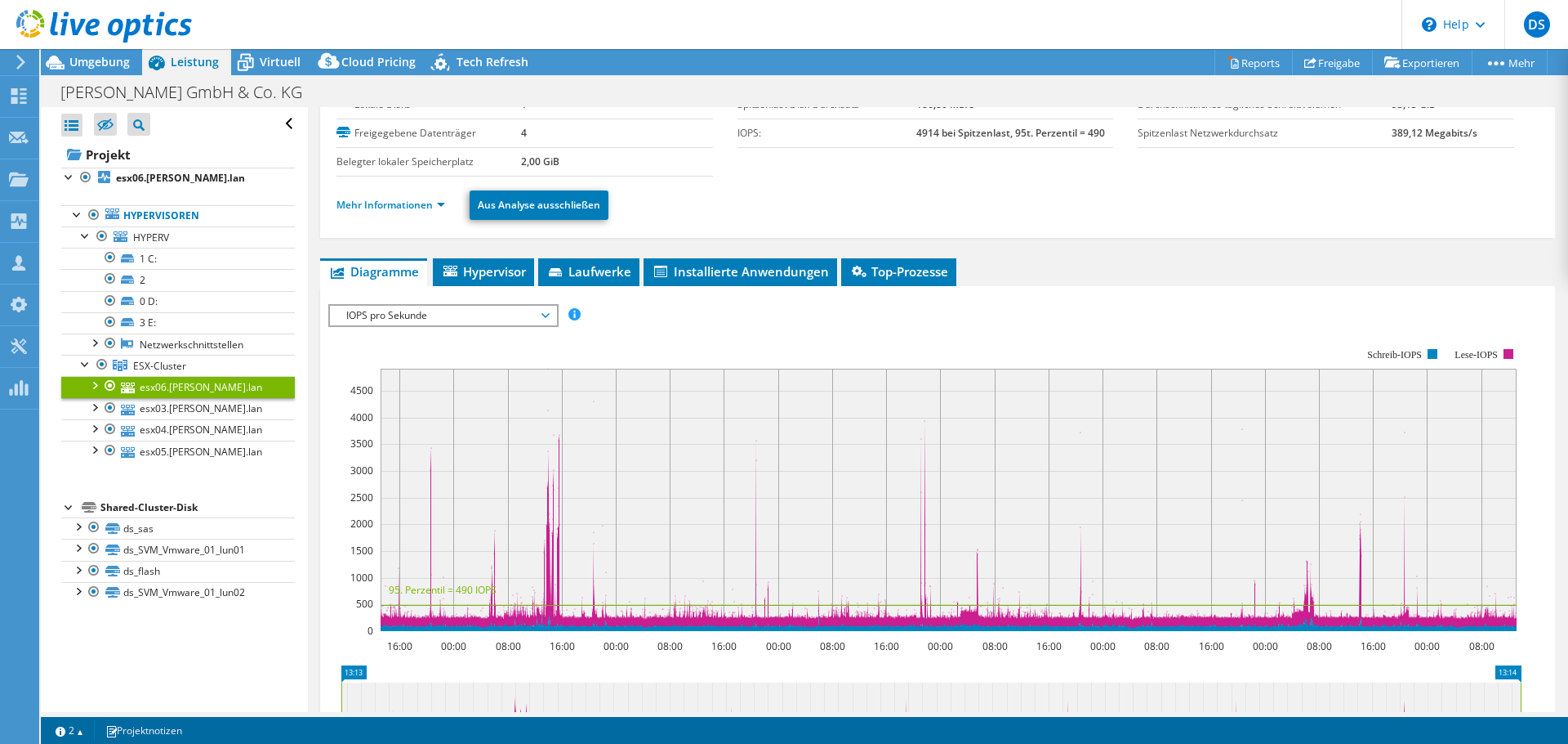
scroll to position [12, 0]
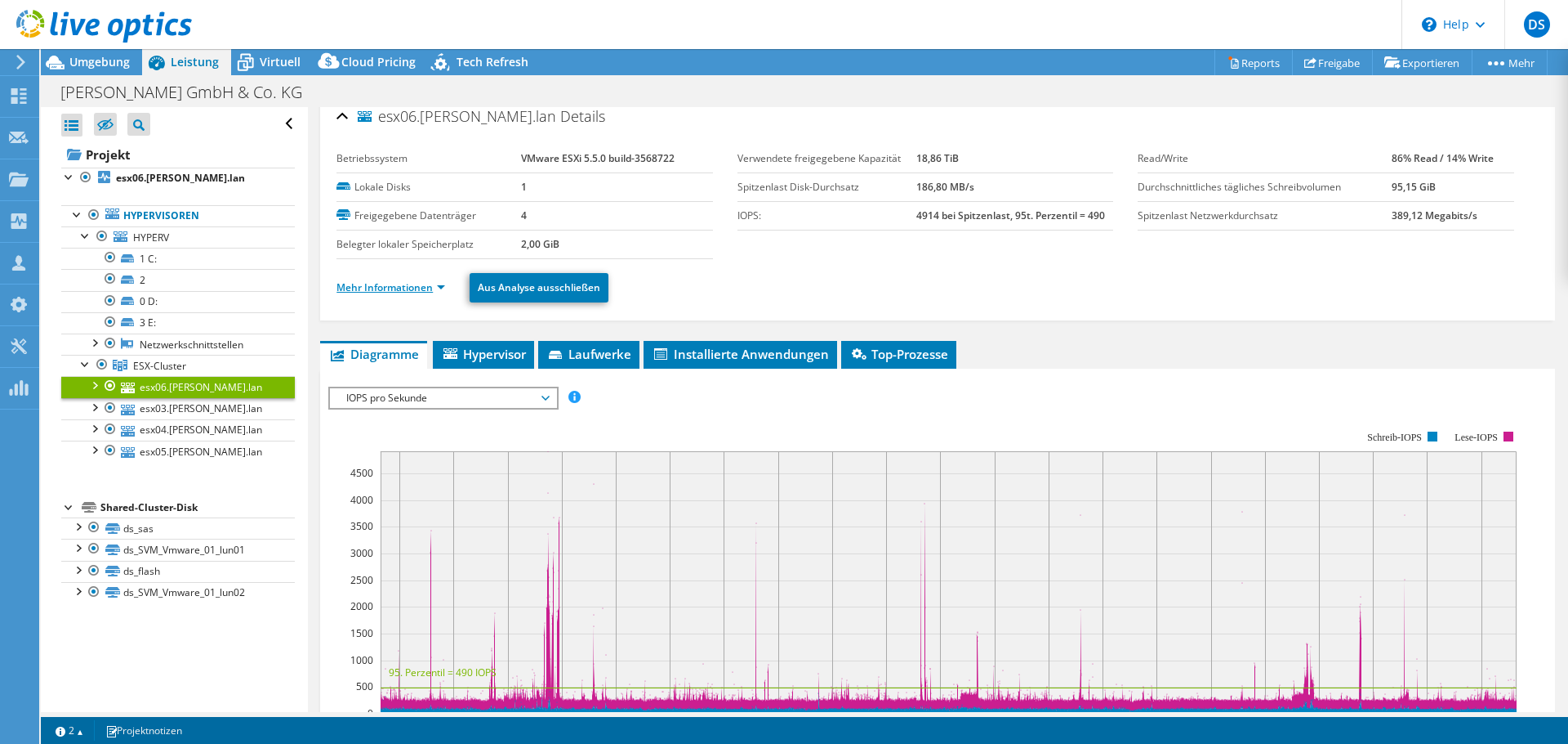
click at [399, 282] on link "Mehr Informationen" at bounding box center [391, 287] width 108 height 13
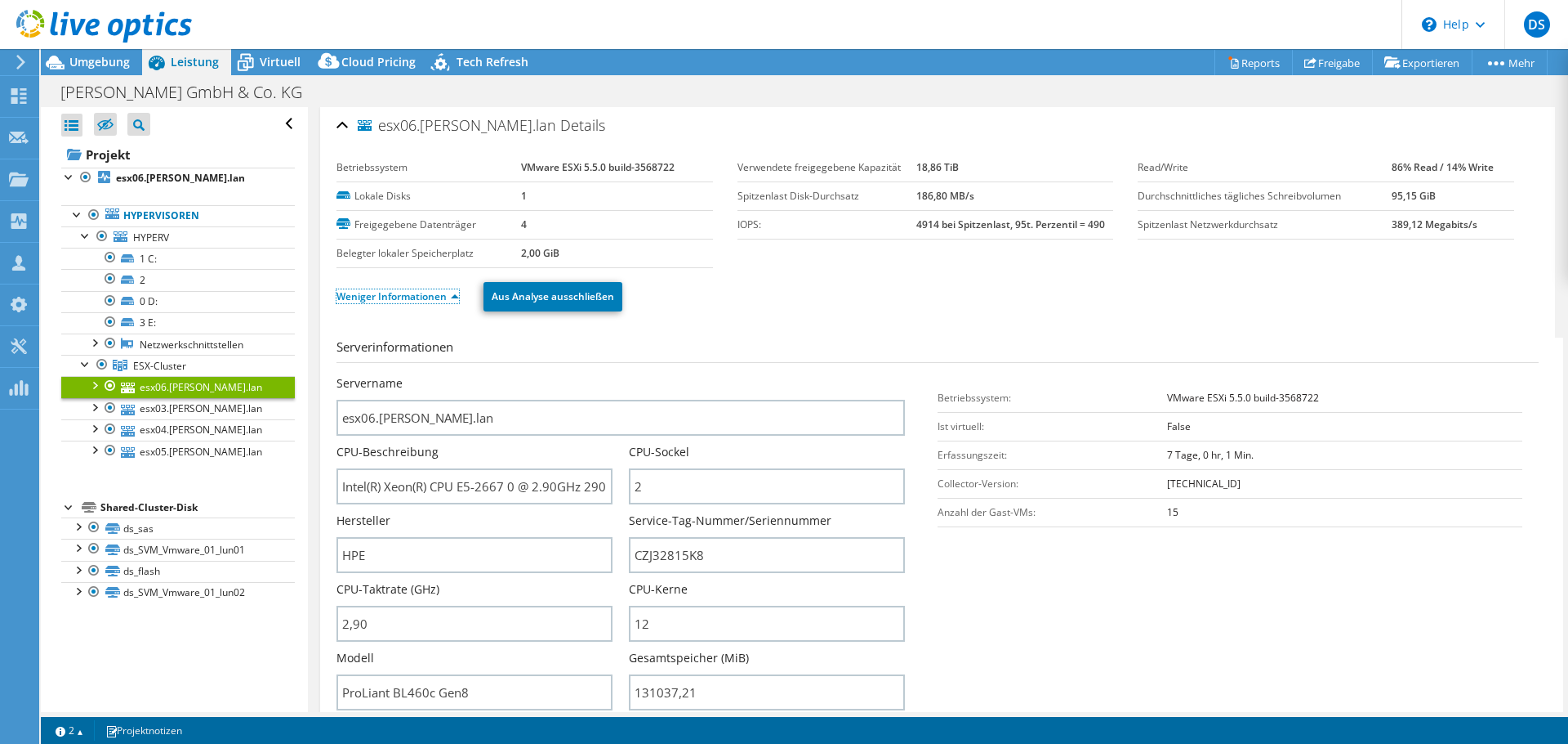
scroll to position [0, 0]
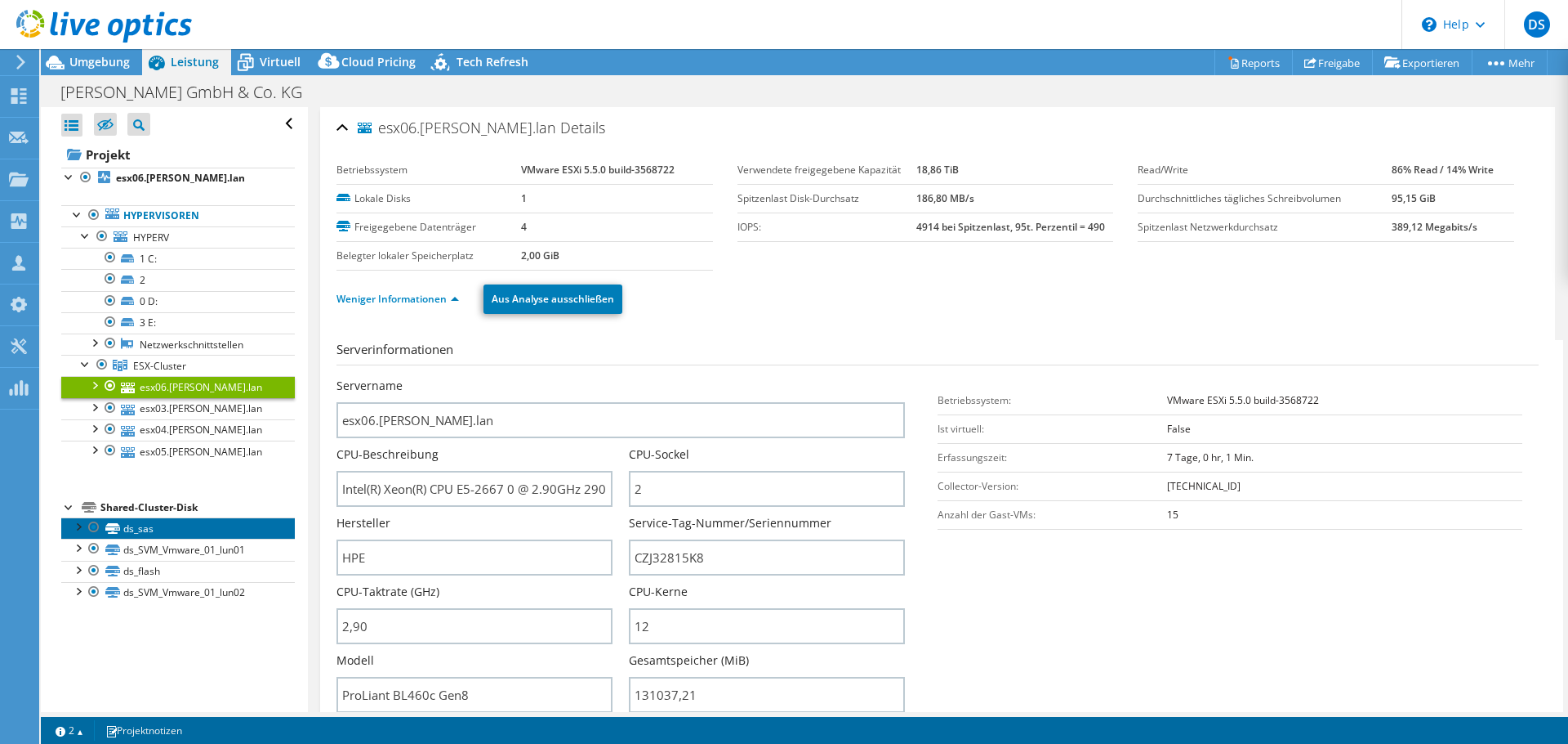
click at [208, 530] on link "ds_sas" at bounding box center [178, 528] width 233 height 21
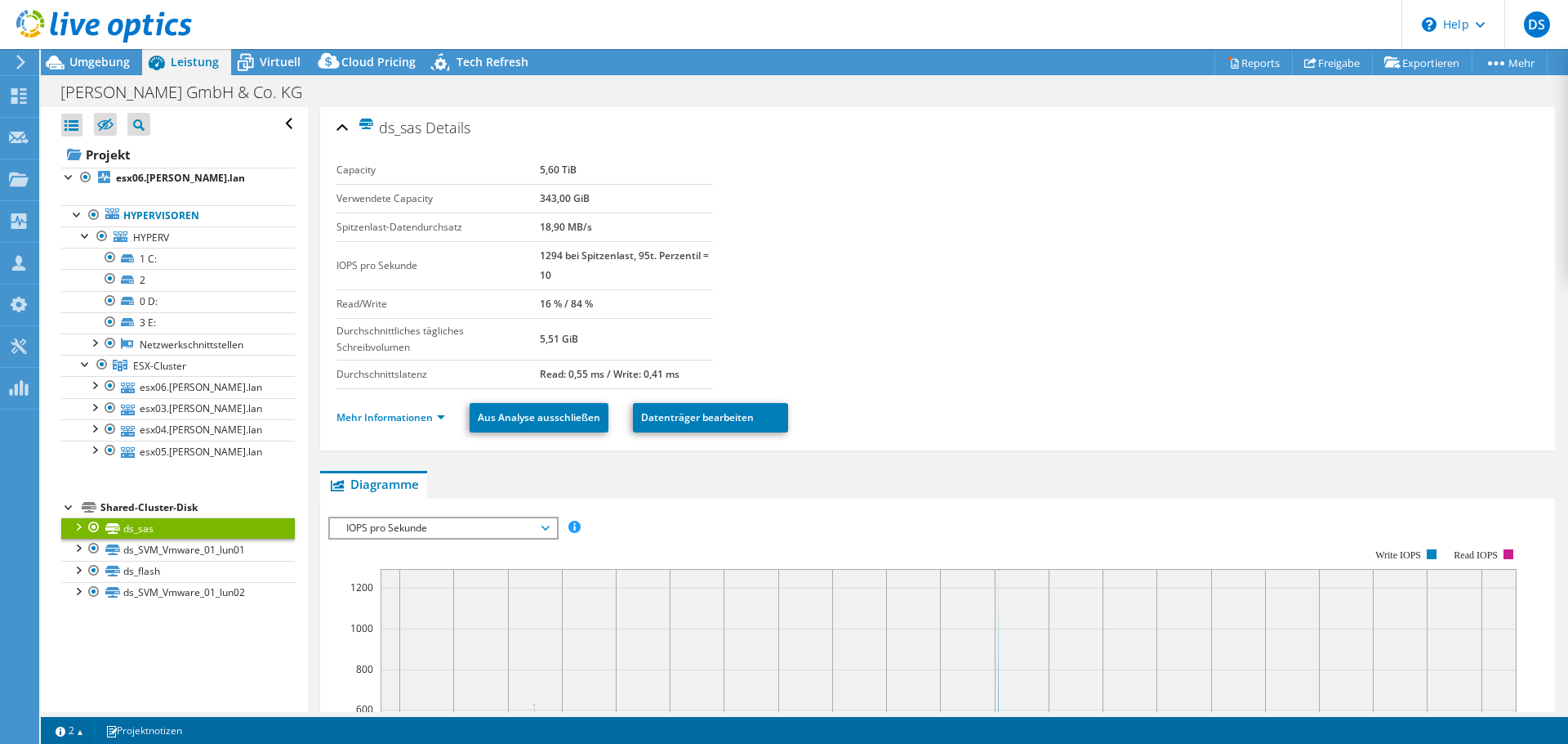
select select "EUFrankfurt"
select select "EUR"
click at [364, 415] on link "Mehr Informationen" at bounding box center [391, 417] width 108 height 13
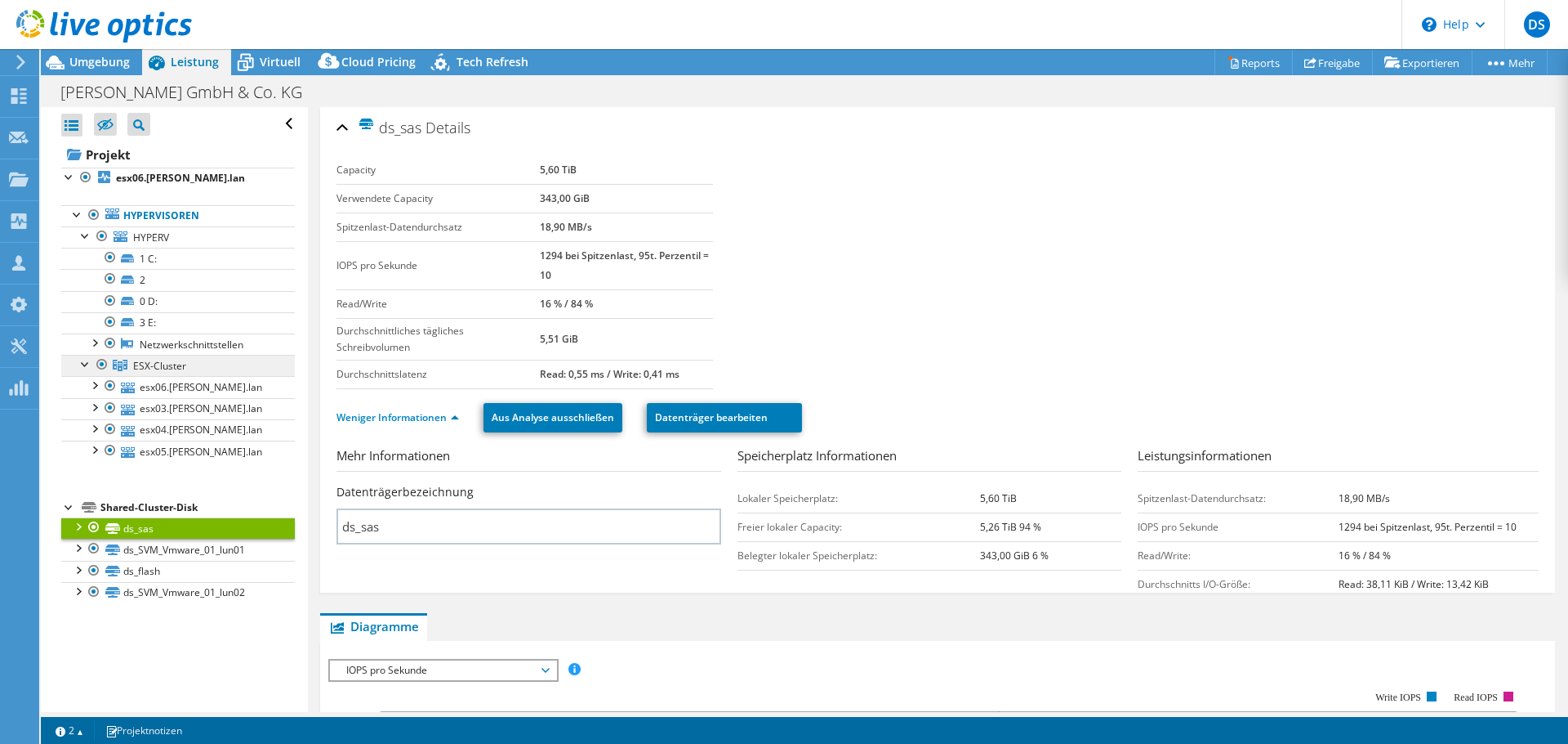
click at [190, 363] on link "ESX-Cluster" at bounding box center [178, 365] width 233 height 21
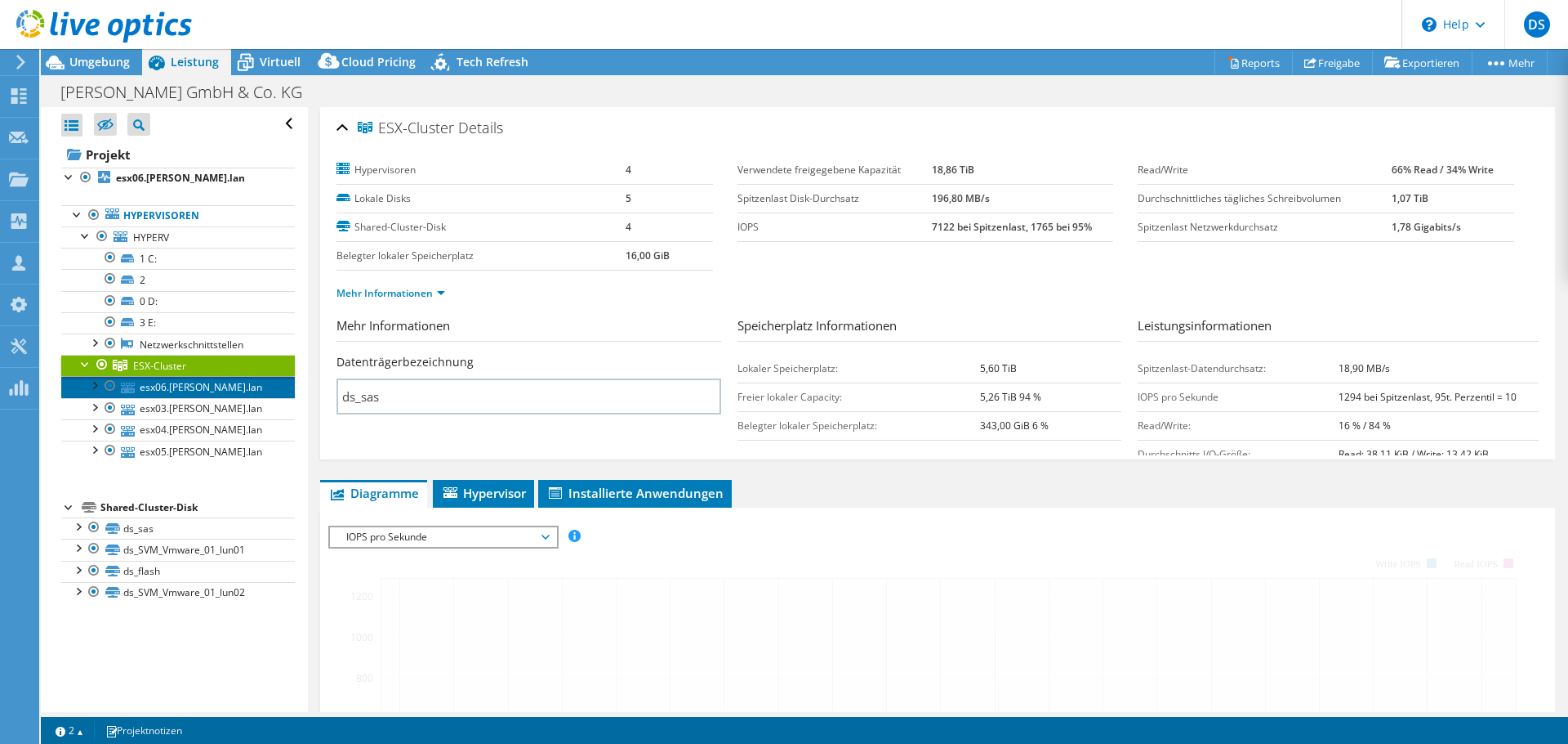
click at [196, 386] on link "esx06.oeding.lan" at bounding box center [178, 387] width 233 height 21
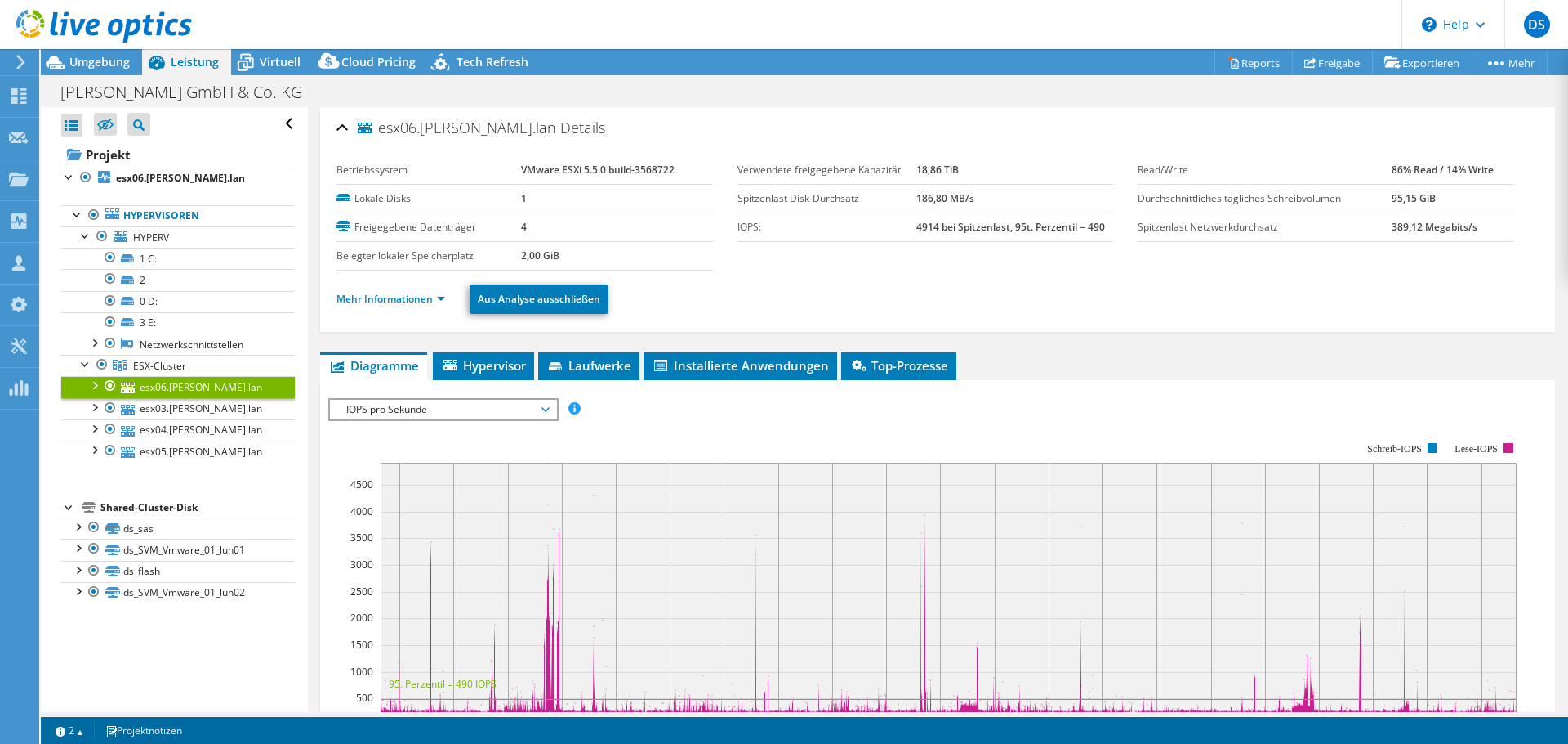
click at [419, 311] on ul "Mehr Informationen Aus Analyse ausschließen" at bounding box center [938, 297] width 1202 height 34
click at [415, 301] on link "Mehr Informationen" at bounding box center [391, 299] width 108 height 13
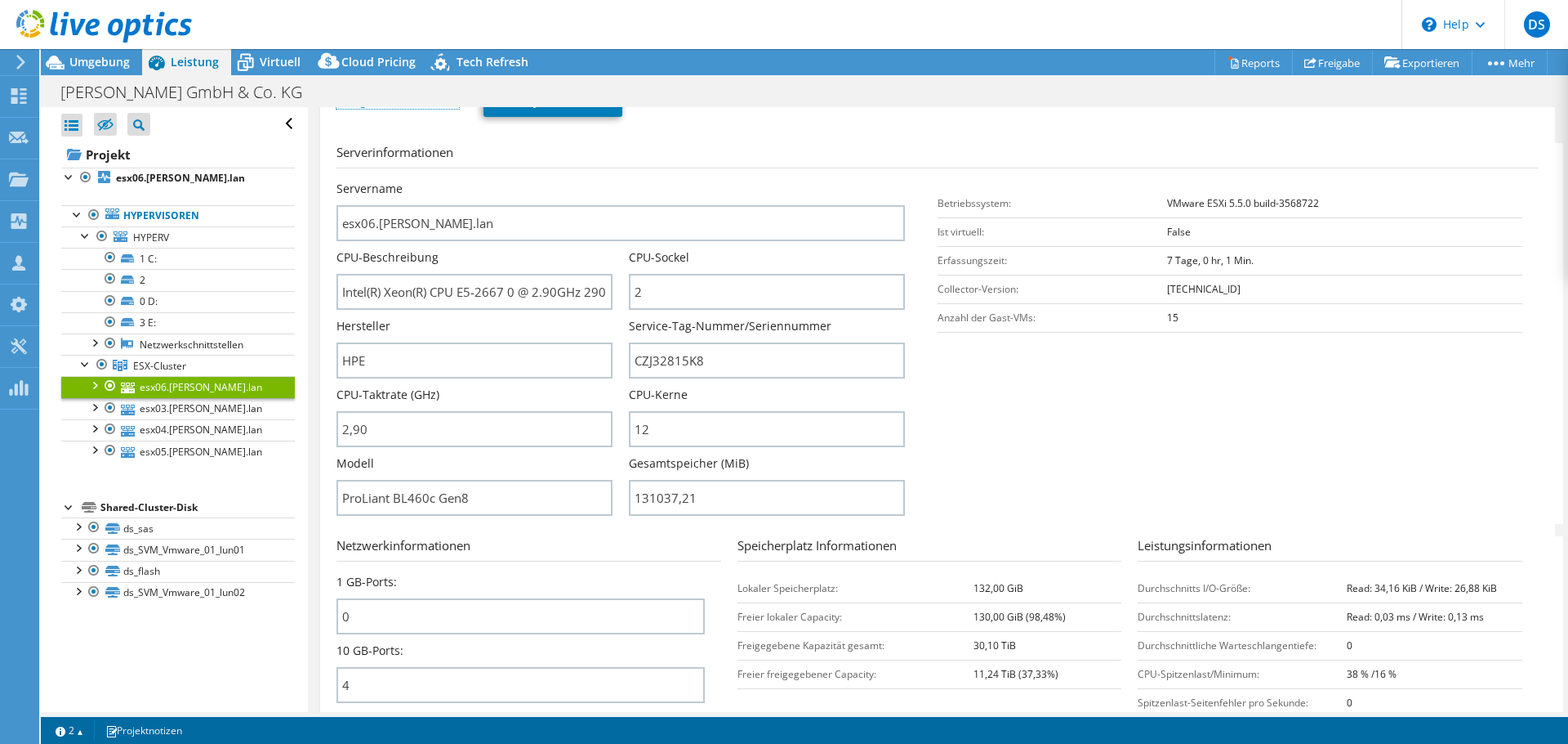
scroll to position [245, 0]
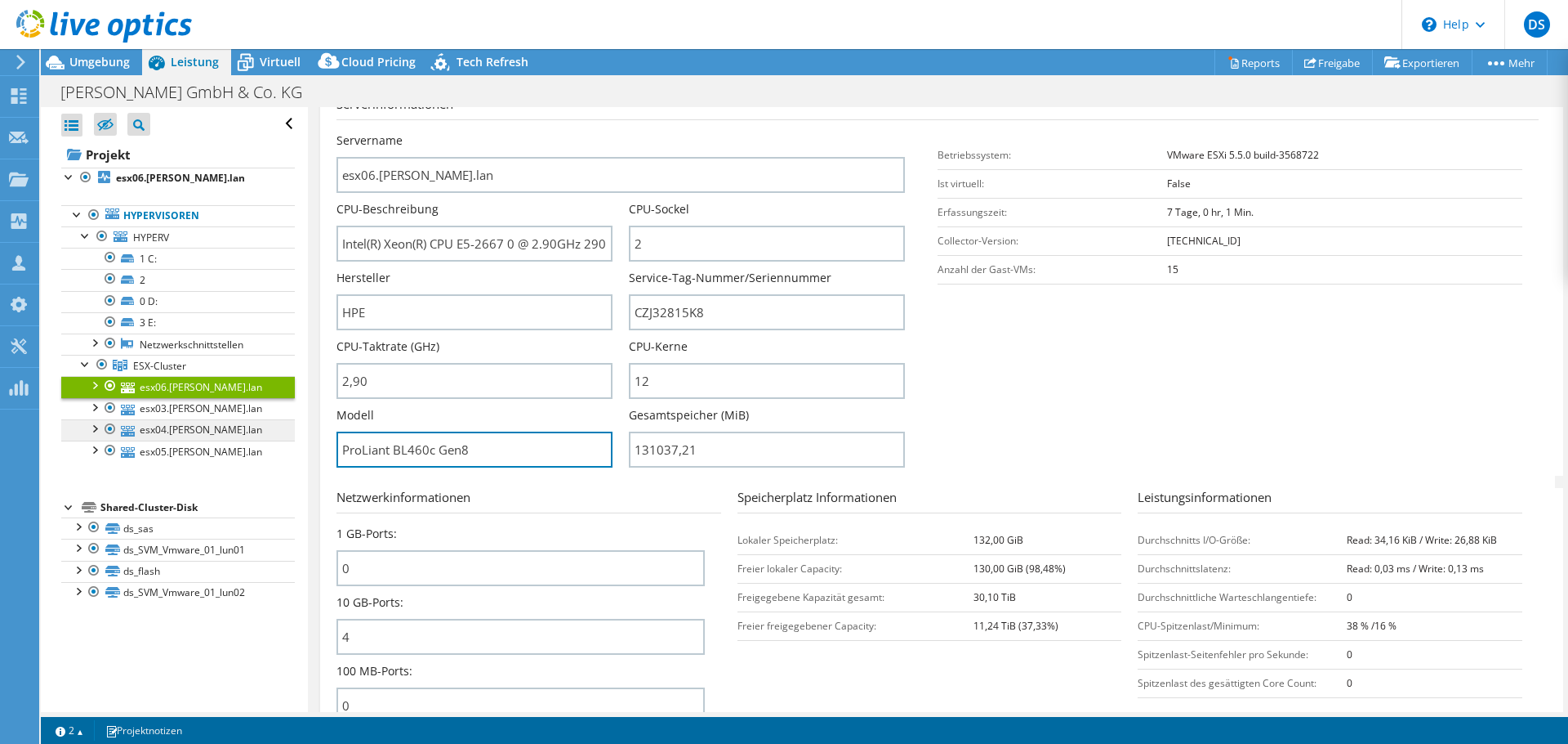
drag, startPoint x: 508, startPoint y: 456, endPoint x: 184, endPoint y: 435, distance: 324.7
click at [184, 435] on div "Alle öffnen Alle schließen Ausgeschlossene Knoten verbergen Projektbaumfilter" at bounding box center [805, 410] width 1528 height 605
